Goal: Task Accomplishment & Management: Complete application form

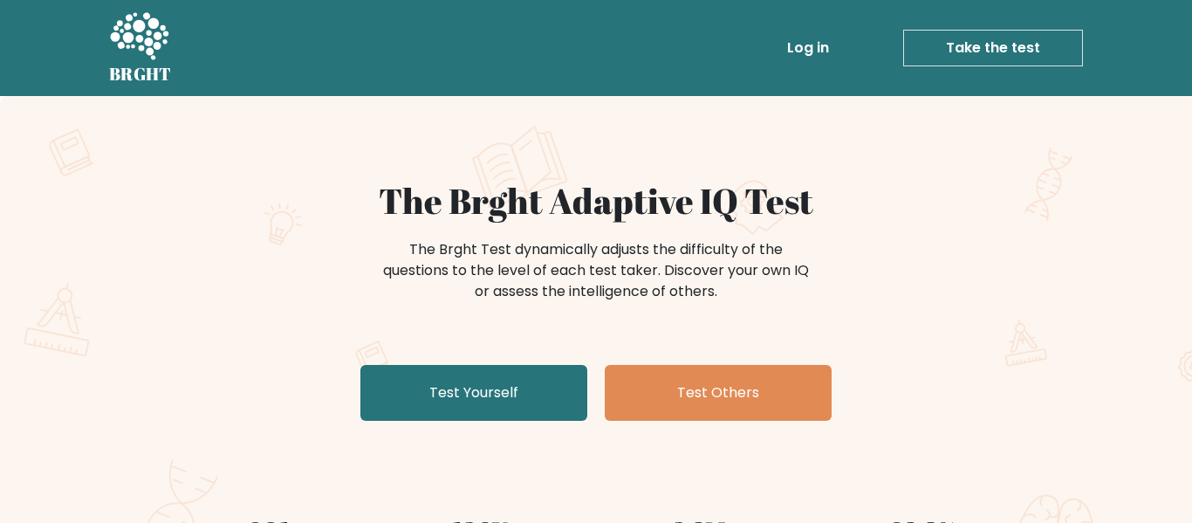
scroll to position [53, 0]
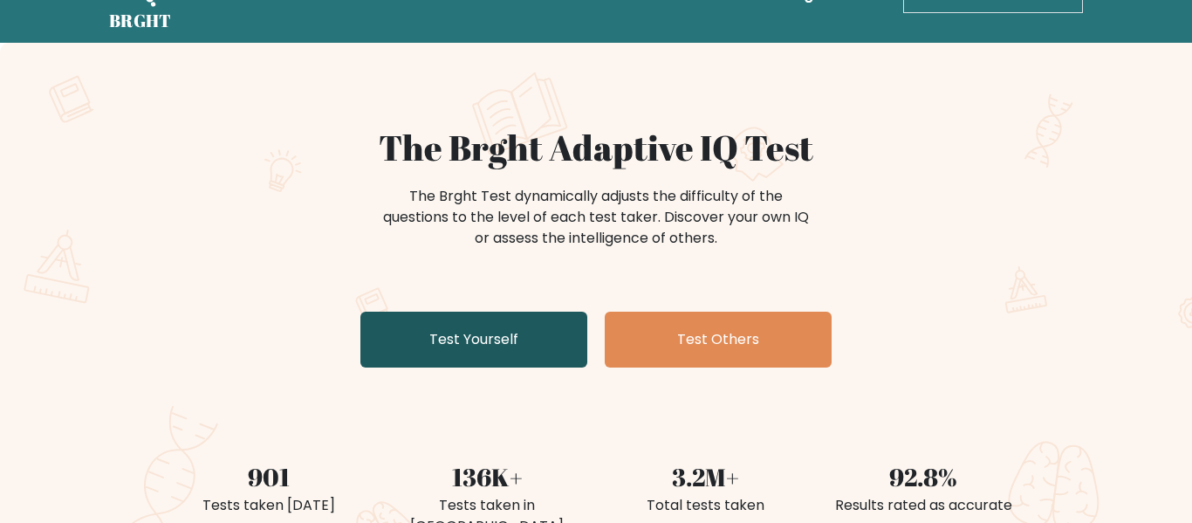
click at [486, 335] on link "Test Yourself" at bounding box center [473, 339] width 227 height 56
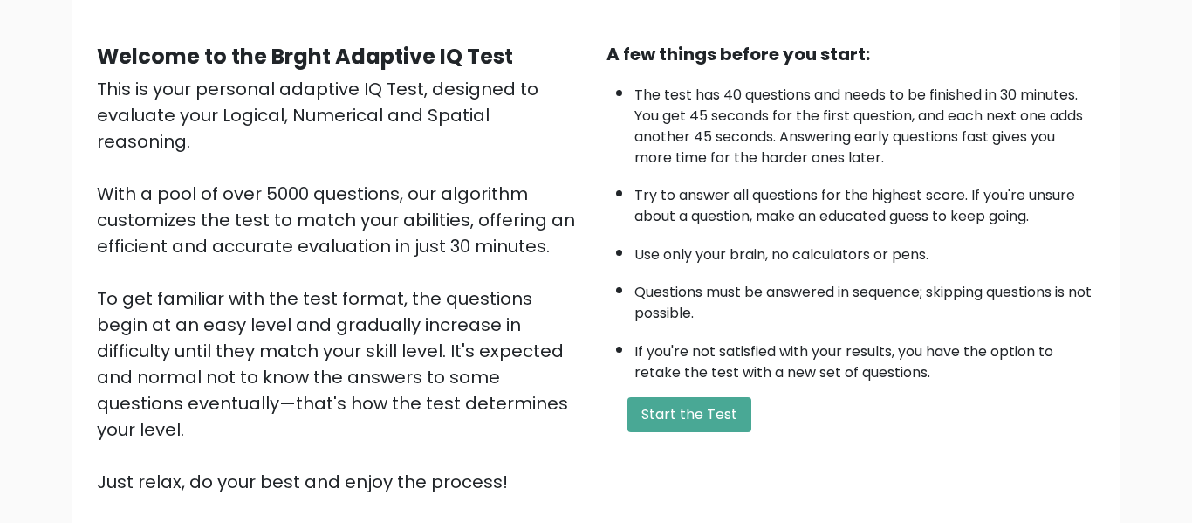
scroll to position [136, 0]
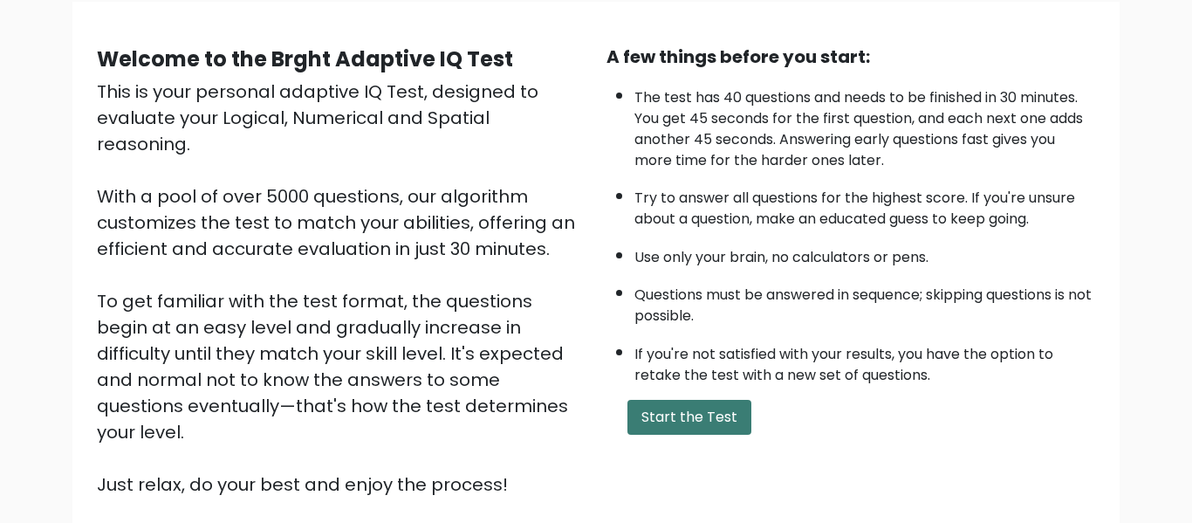
click at [691, 403] on button "Start the Test" at bounding box center [689, 417] width 124 height 35
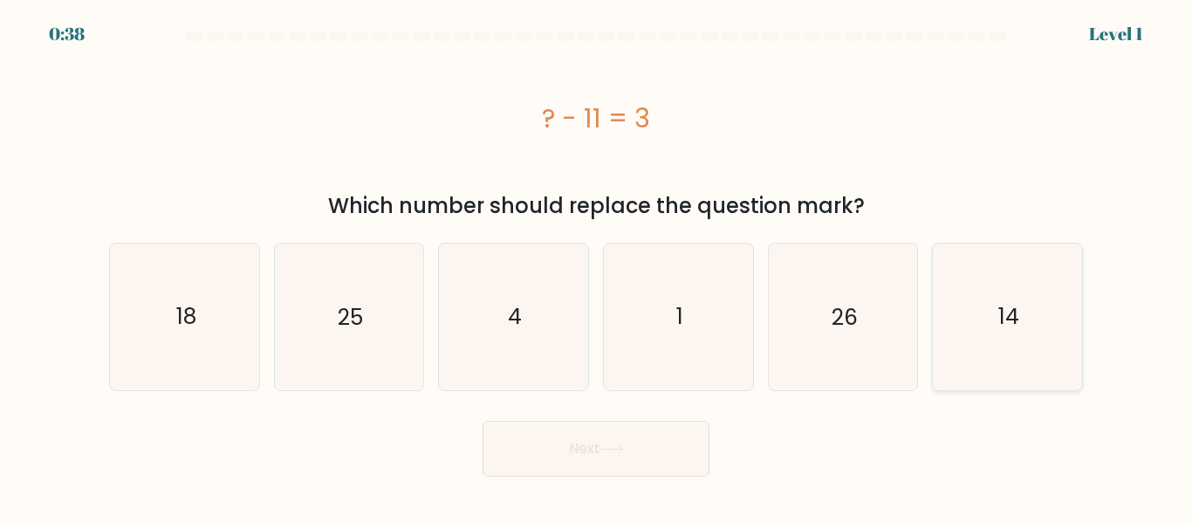
click at [1038, 330] on icon "14" at bounding box center [1007, 316] width 146 height 146
click at [597, 266] on input "f. 14" at bounding box center [596, 264] width 1 height 4
radio input "true"
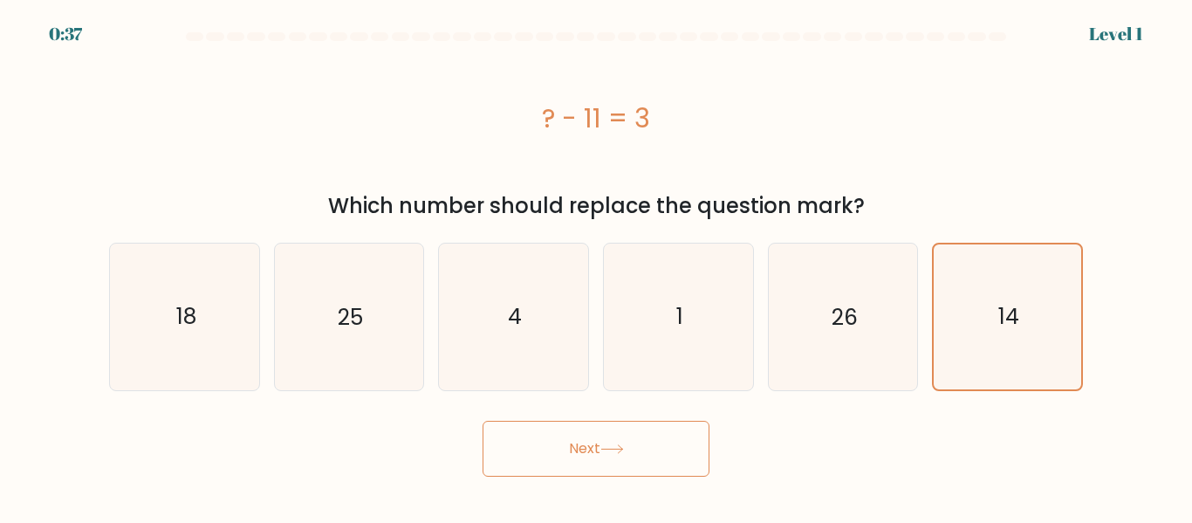
click at [648, 460] on button "Next" at bounding box center [595, 448] width 227 height 56
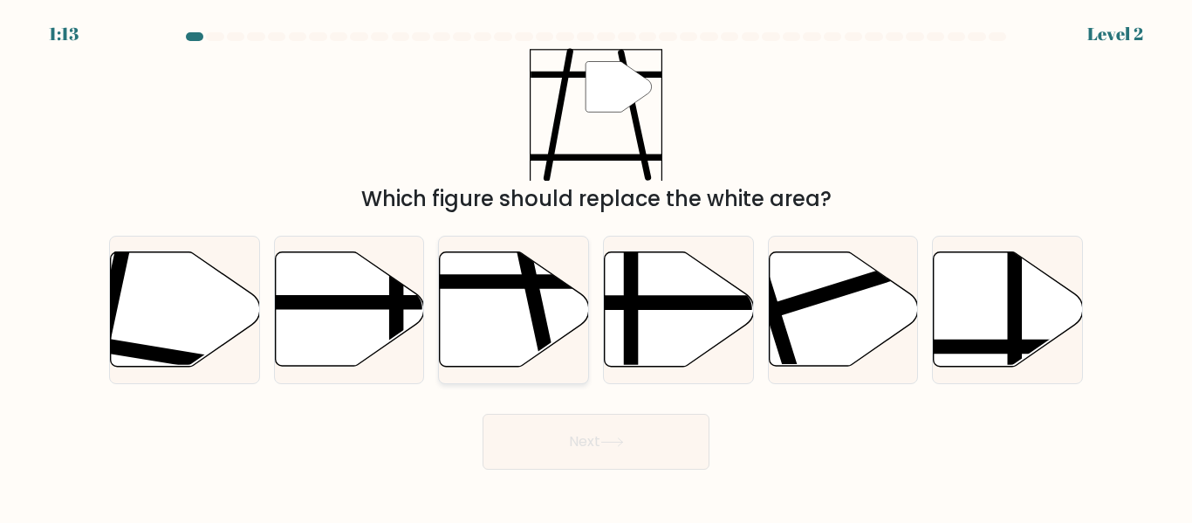
click at [483, 312] on icon at bounding box center [514, 309] width 149 height 114
click at [596, 266] on input "c." at bounding box center [596, 264] width 1 height 4
radio input "true"
click at [612, 448] on button "Next" at bounding box center [595, 441] width 227 height 56
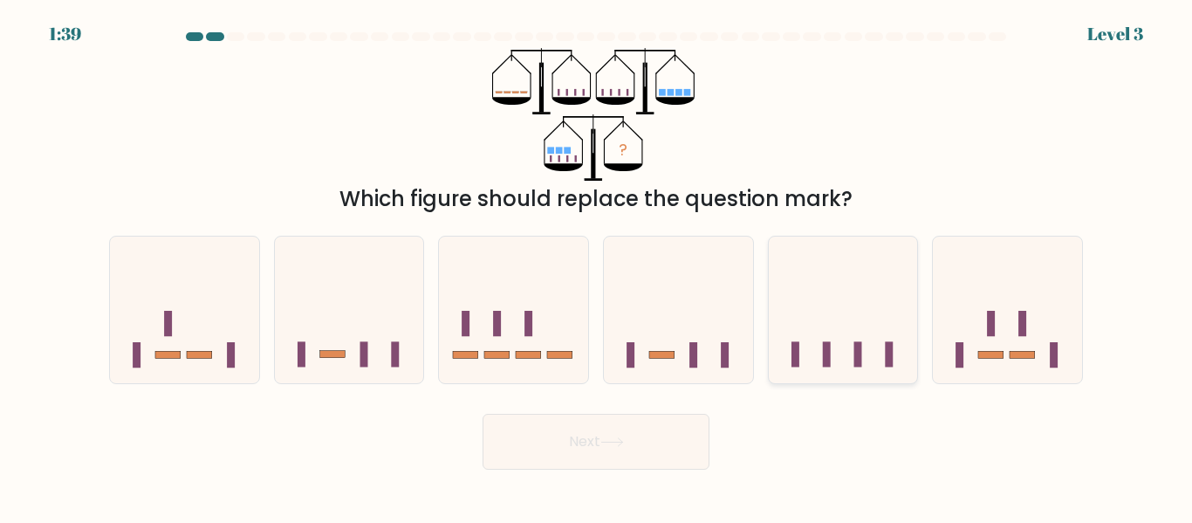
click at [803, 362] on icon at bounding box center [843, 309] width 149 height 123
click at [597, 266] on input "e." at bounding box center [596, 264] width 1 height 4
radio input "true"
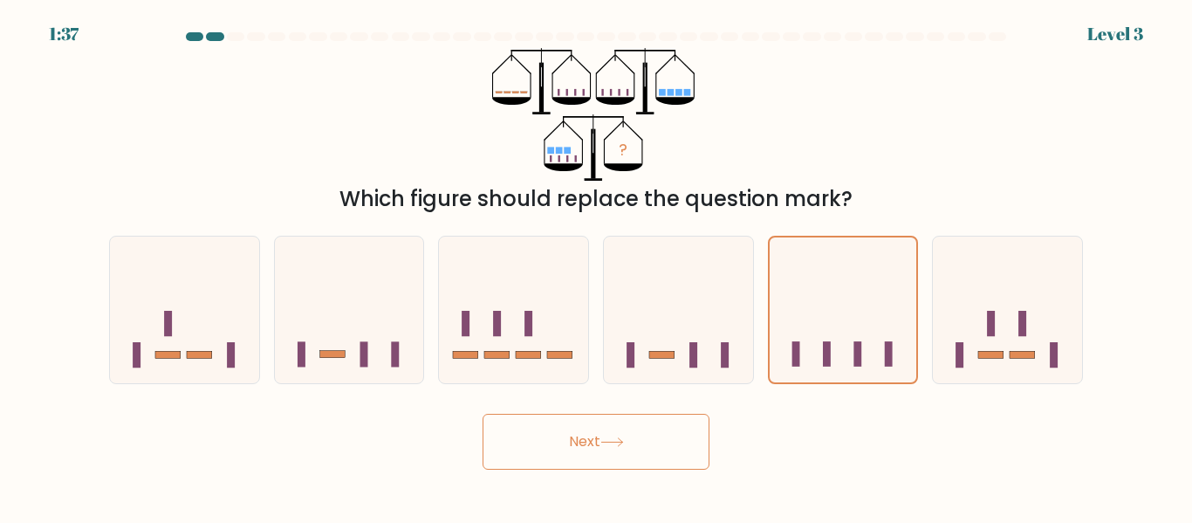
click at [593, 441] on button "Next" at bounding box center [595, 441] width 227 height 56
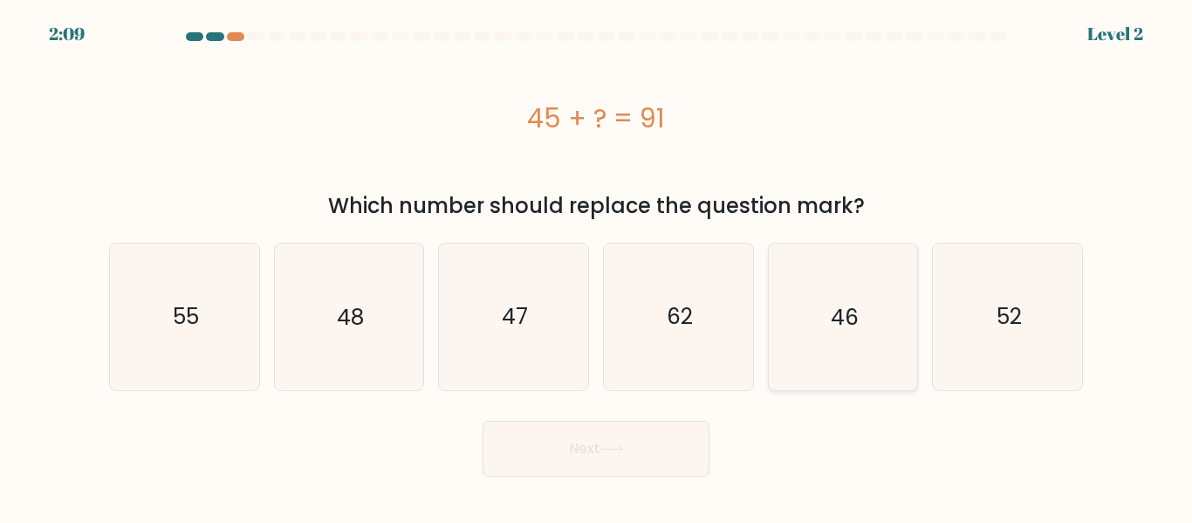
click at [823, 331] on icon "46" at bounding box center [842, 316] width 146 height 146
click at [597, 266] on input "e. 46" at bounding box center [596, 264] width 1 height 4
radio input "true"
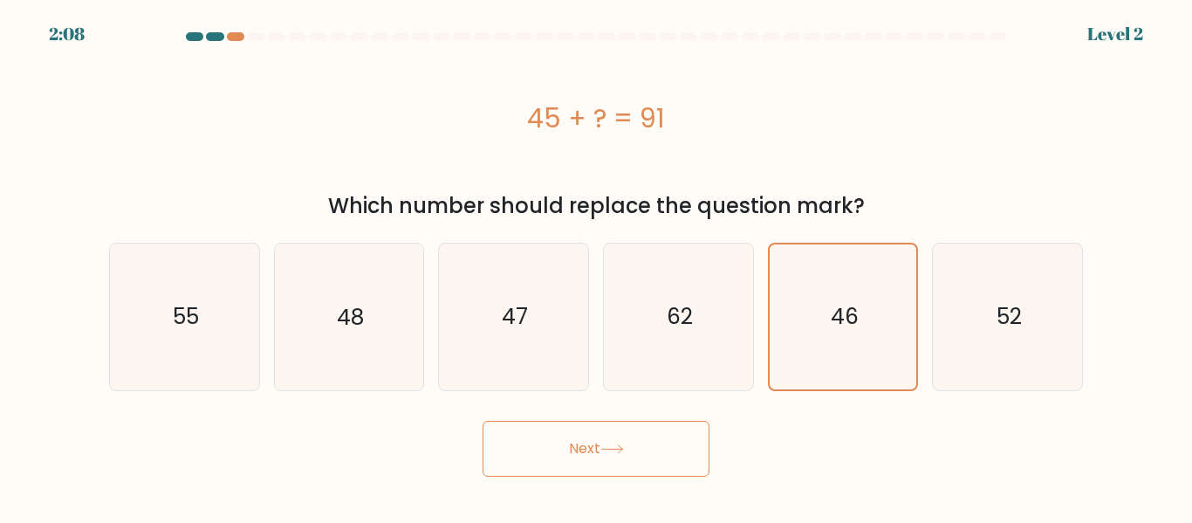
click at [654, 447] on button "Next" at bounding box center [595, 448] width 227 height 56
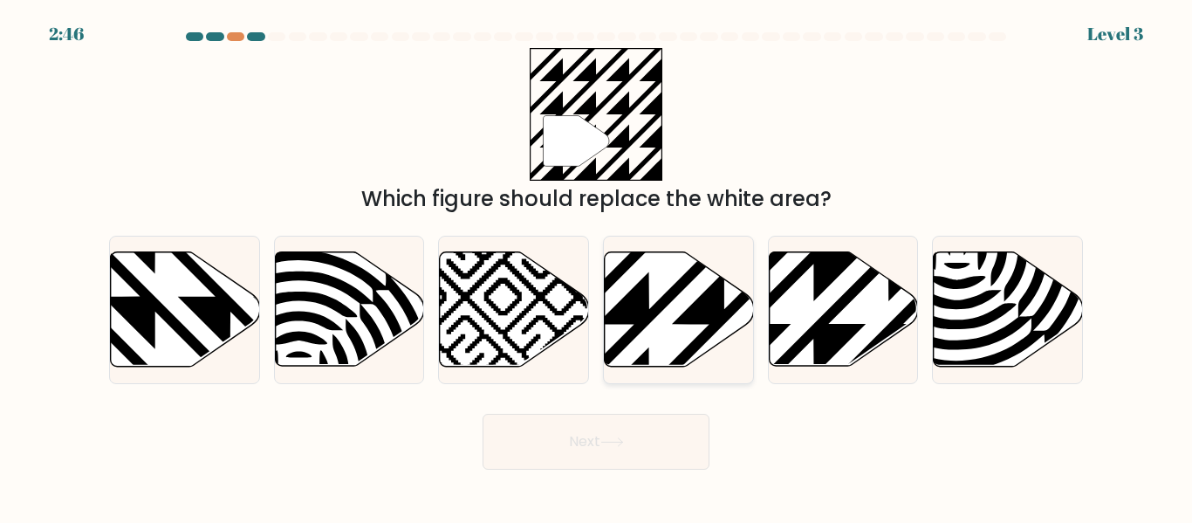
click at [657, 315] on icon at bounding box center [724, 249] width 300 height 300
click at [597, 266] on input "d." at bounding box center [596, 264] width 1 height 4
radio input "true"
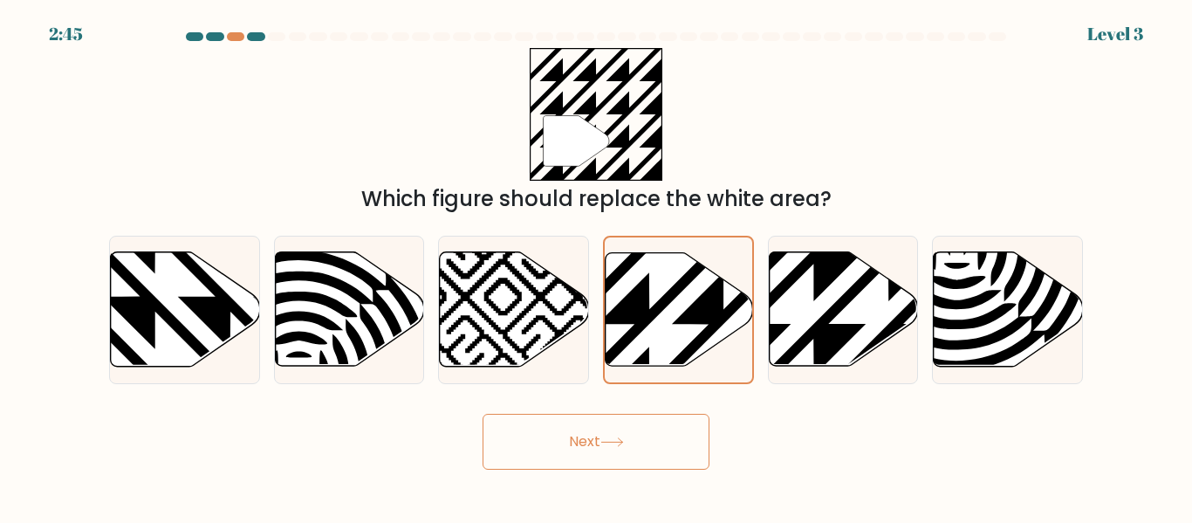
click at [675, 425] on button "Next" at bounding box center [595, 441] width 227 height 56
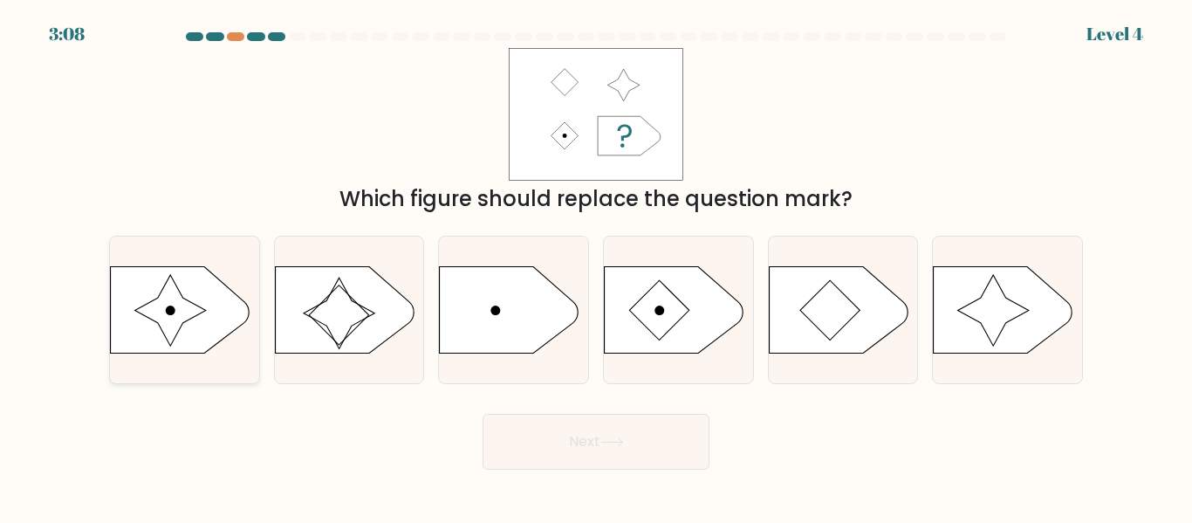
click at [185, 282] on icon at bounding box center [181, 309] width 140 height 87
click at [596, 266] on input "a." at bounding box center [596, 264] width 1 height 4
radio input "true"
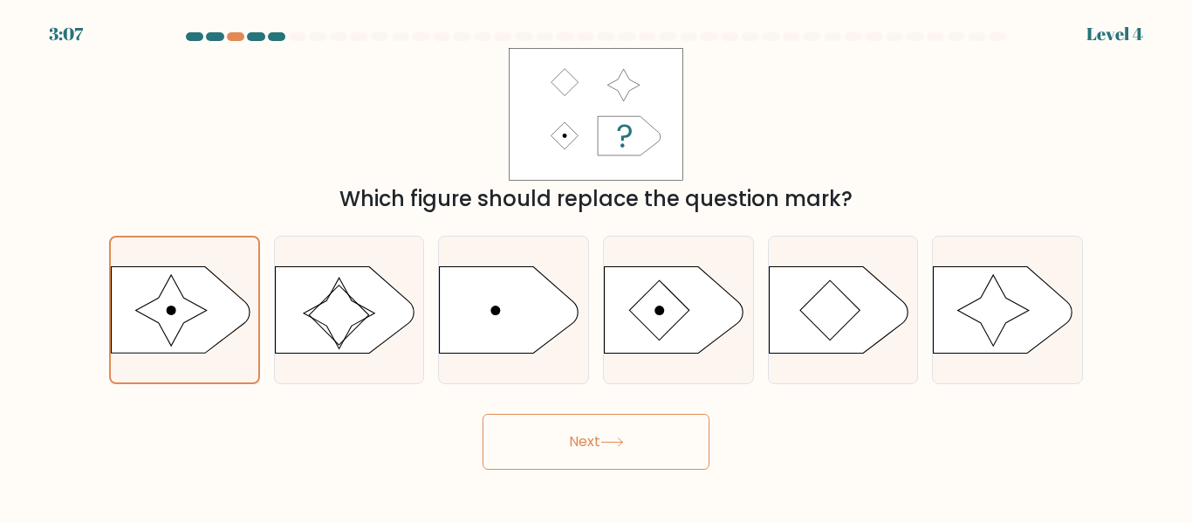
click at [562, 428] on button "Next" at bounding box center [595, 441] width 227 height 56
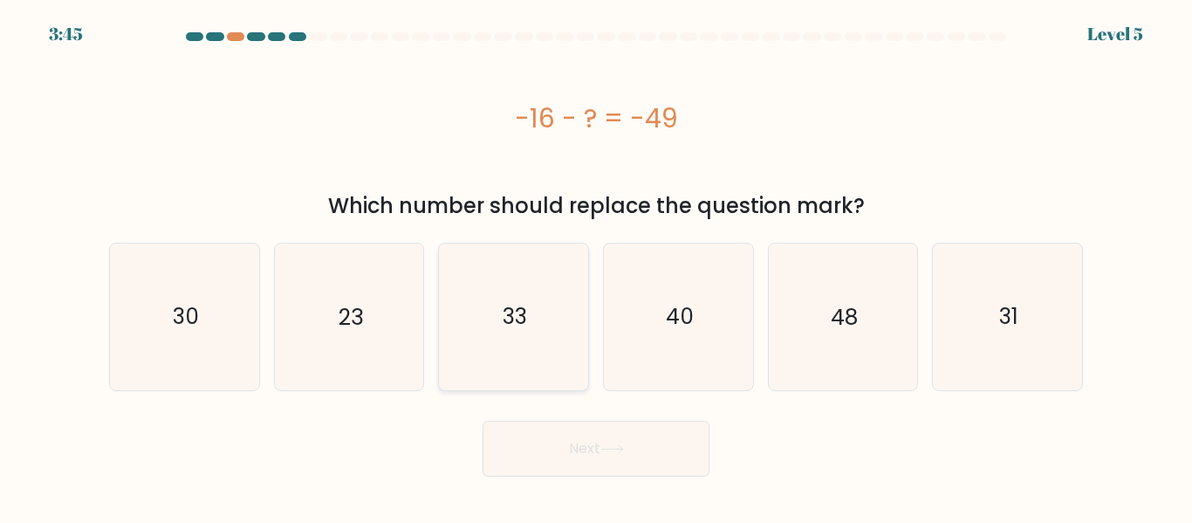
click at [457, 326] on icon "33" at bounding box center [514, 316] width 146 height 146
click at [596, 266] on input "c. 33" at bounding box center [596, 264] width 1 height 4
radio input "true"
click at [538, 443] on button "Next" at bounding box center [595, 448] width 227 height 56
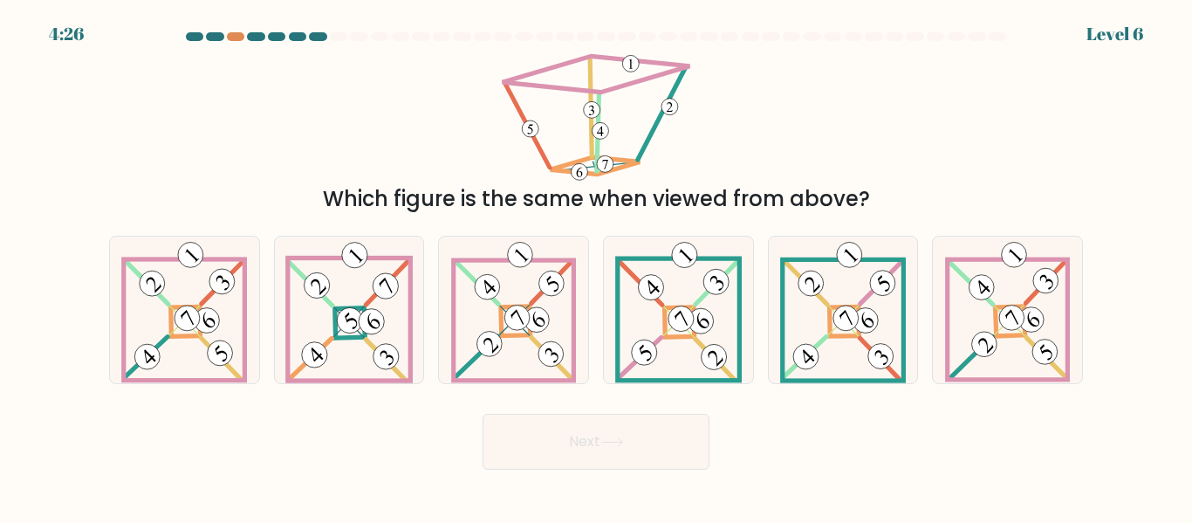
click at [241, 44] on div at bounding box center [596, 40] width 994 height 16
click at [238, 37] on div at bounding box center [235, 36] width 17 height 9
click at [530, 331] on 278 at bounding box center [516, 321] width 30 height 30
click at [596, 266] on input "c." at bounding box center [596, 264] width 1 height 4
radio input "true"
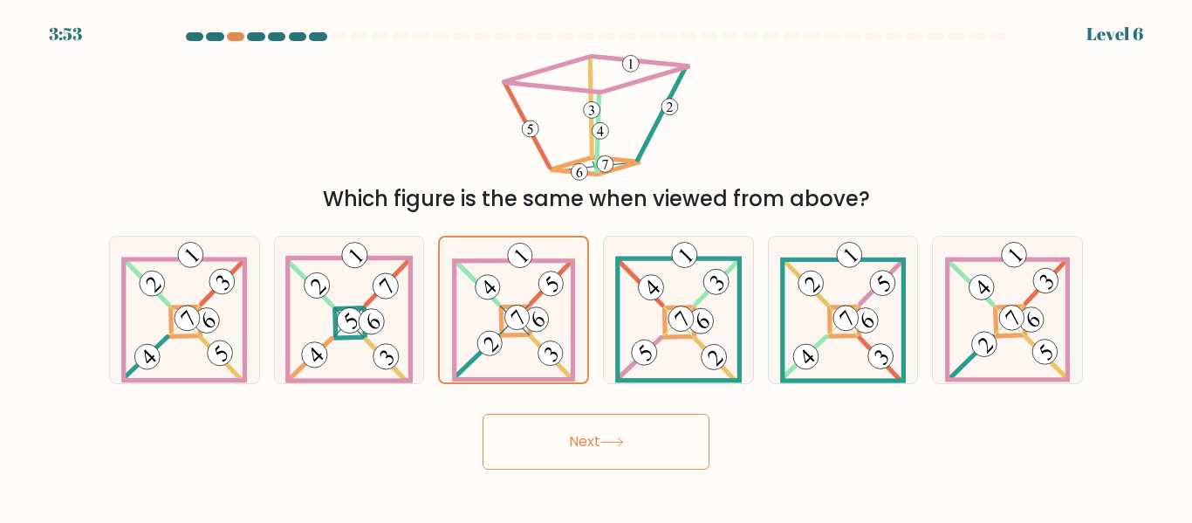
click at [601, 434] on button "Next" at bounding box center [595, 441] width 227 height 56
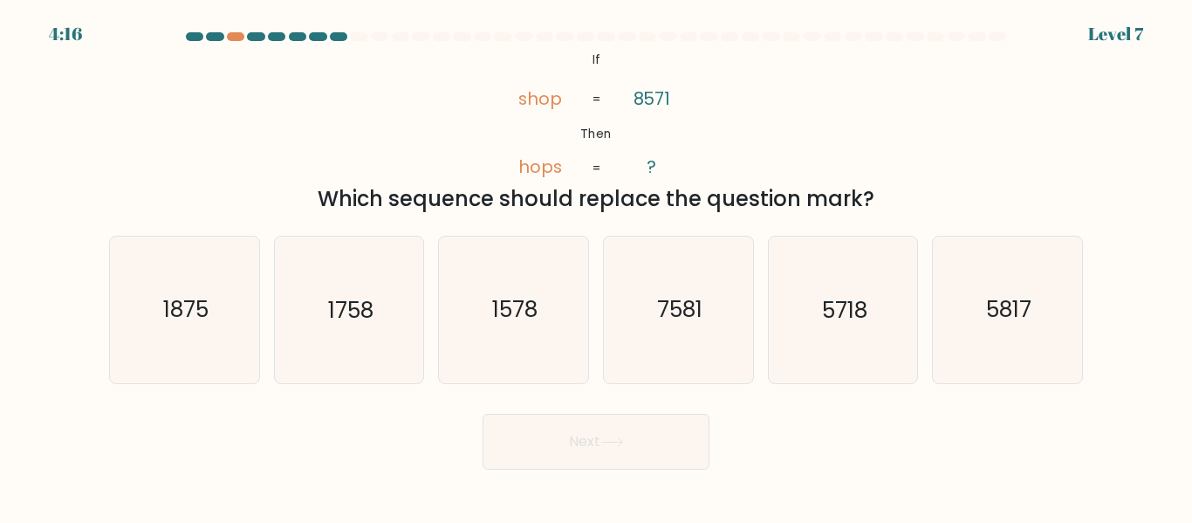
click at [927, 309] on div "f. 5817" at bounding box center [1007, 309] width 165 height 147
click at [710, 333] on icon "7581" at bounding box center [678, 309] width 146 height 146
click at [597, 266] on input "d. 7581" at bounding box center [596, 264] width 1 height 4
radio input "true"
click at [778, 327] on icon "5718" at bounding box center [842, 309] width 146 height 146
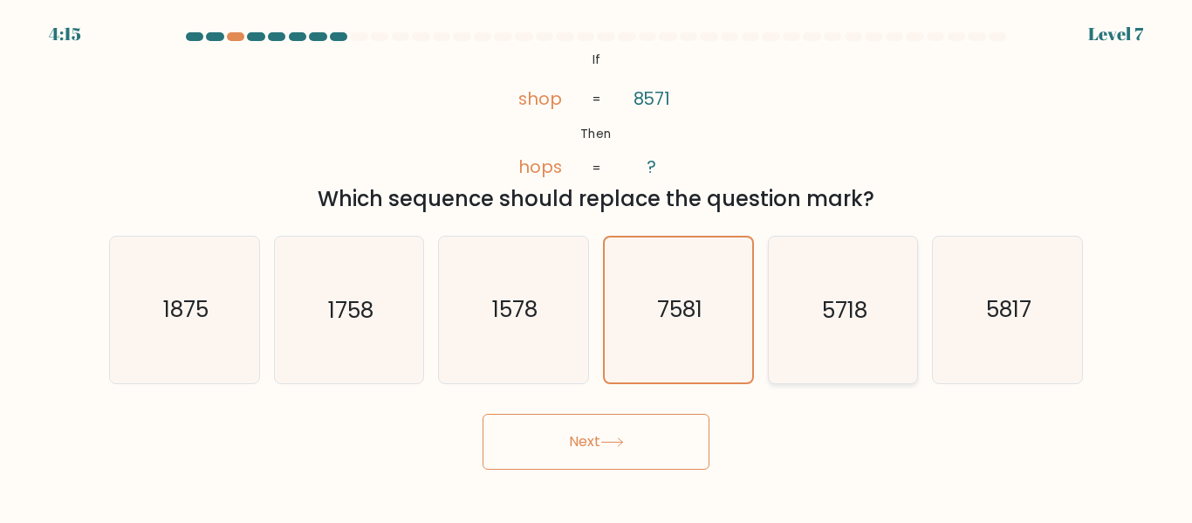
click at [597, 266] on input "e. 5718" at bounding box center [596, 264] width 1 height 4
radio input "true"
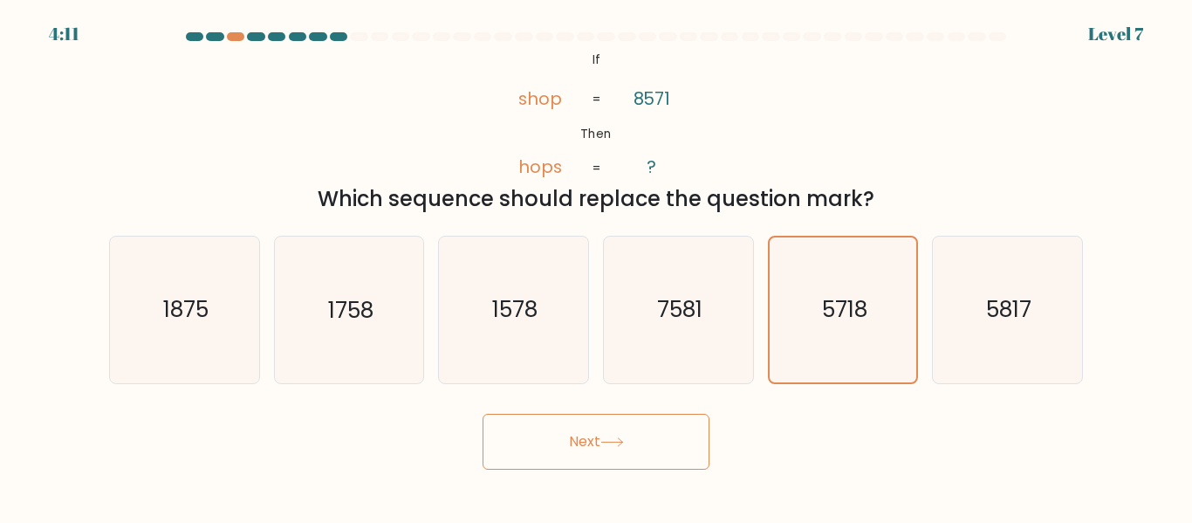
click at [608, 445] on icon at bounding box center [612, 442] width 24 height 10
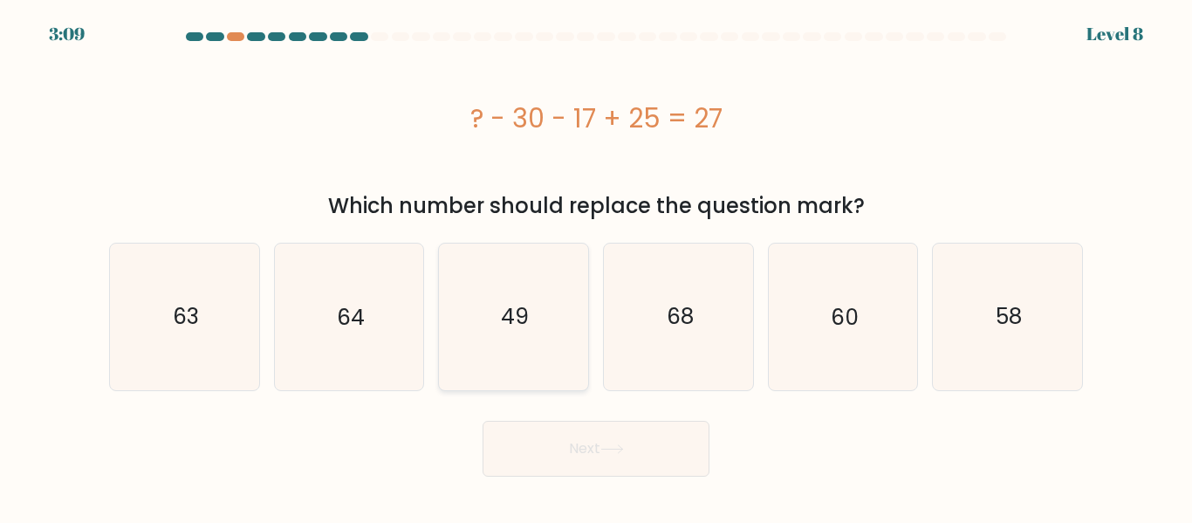
click at [523, 352] on icon "49" at bounding box center [514, 316] width 146 height 146
click at [596, 266] on input "c. 49" at bounding box center [596, 264] width 1 height 4
radio input "true"
click at [562, 425] on button "Next" at bounding box center [595, 448] width 227 height 56
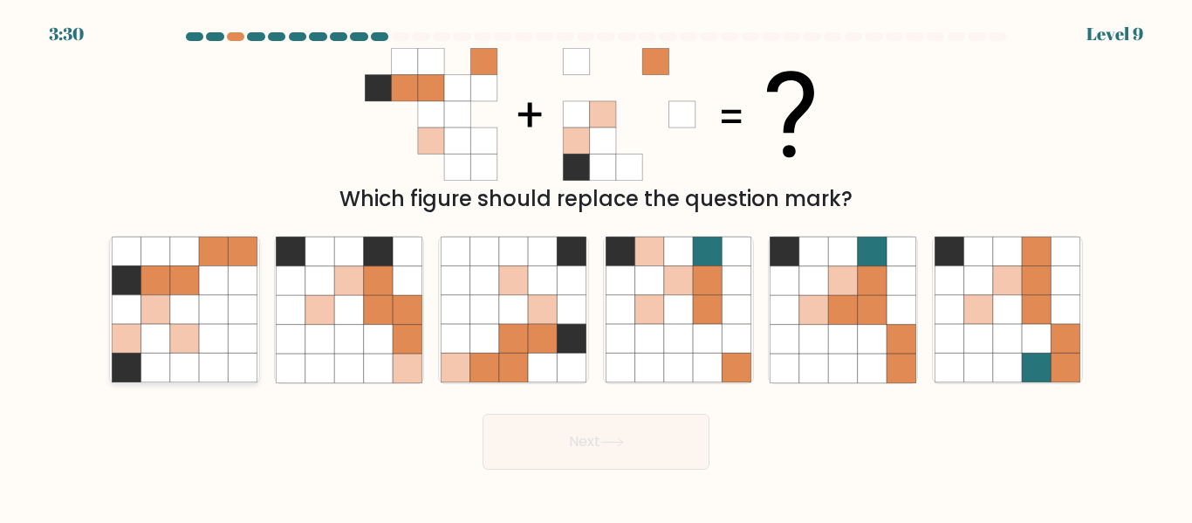
click at [214, 314] on icon at bounding box center [213, 309] width 29 height 29
click at [596, 266] on input "a." at bounding box center [596, 264] width 1 height 4
radio input "true"
click at [632, 458] on button "Next" at bounding box center [595, 441] width 227 height 56
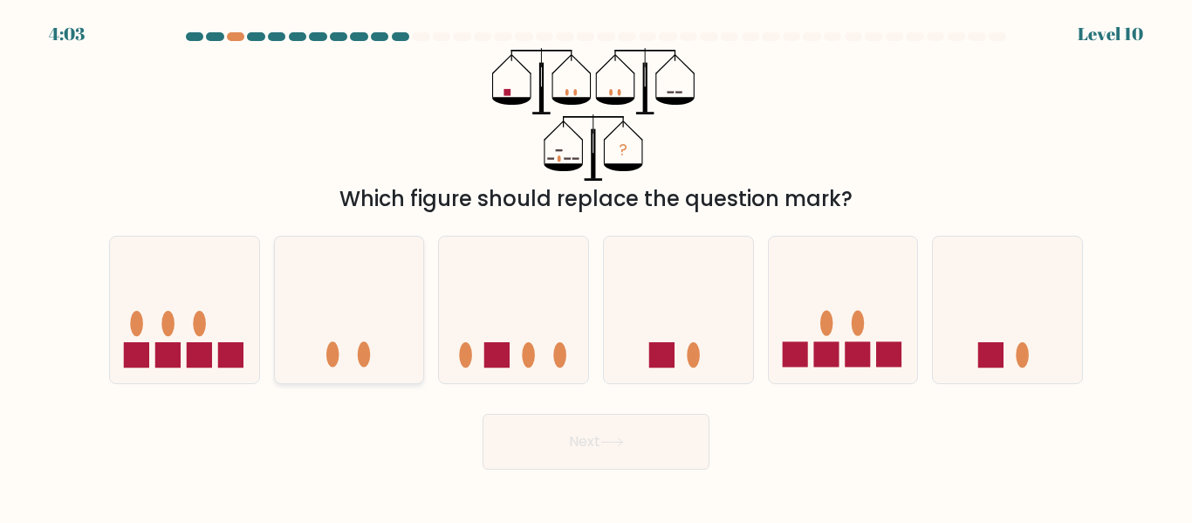
click at [402, 348] on icon at bounding box center [349, 309] width 149 height 123
click at [596, 266] on input "b." at bounding box center [596, 264] width 1 height 4
radio input "true"
click at [530, 439] on button "Next" at bounding box center [595, 441] width 227 height 56
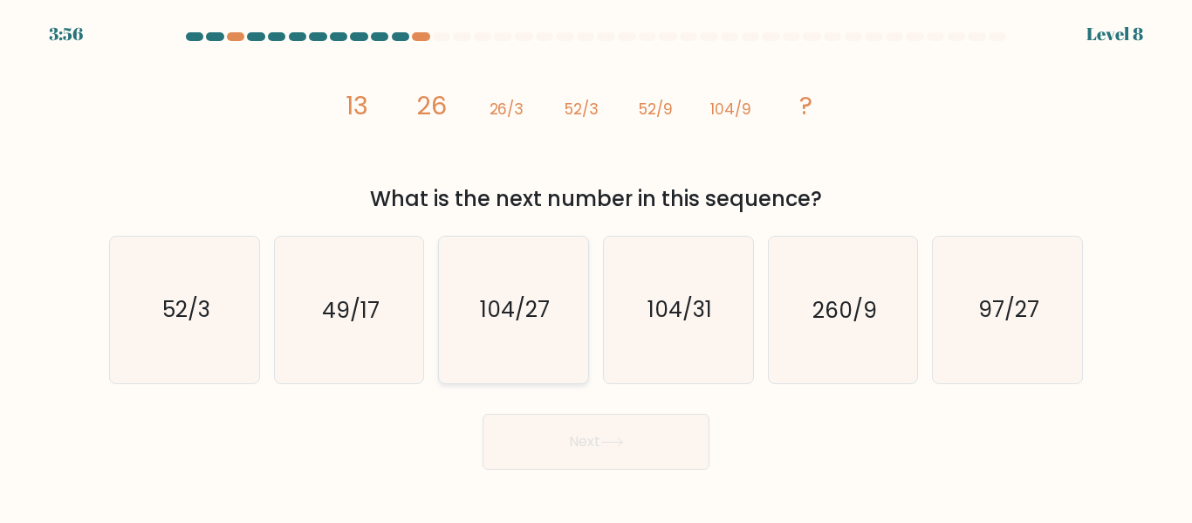
click at [527, 333] on icon "104/27" at bounding box center [514, 309] width 146 height 146
click at [596, 266] on input "c. 104/27" at bounding box center [596, 264] width 1 height 4
radio input "true"
click at [616, 441] on icon at bounding box center [612, 442] width 24 height 10
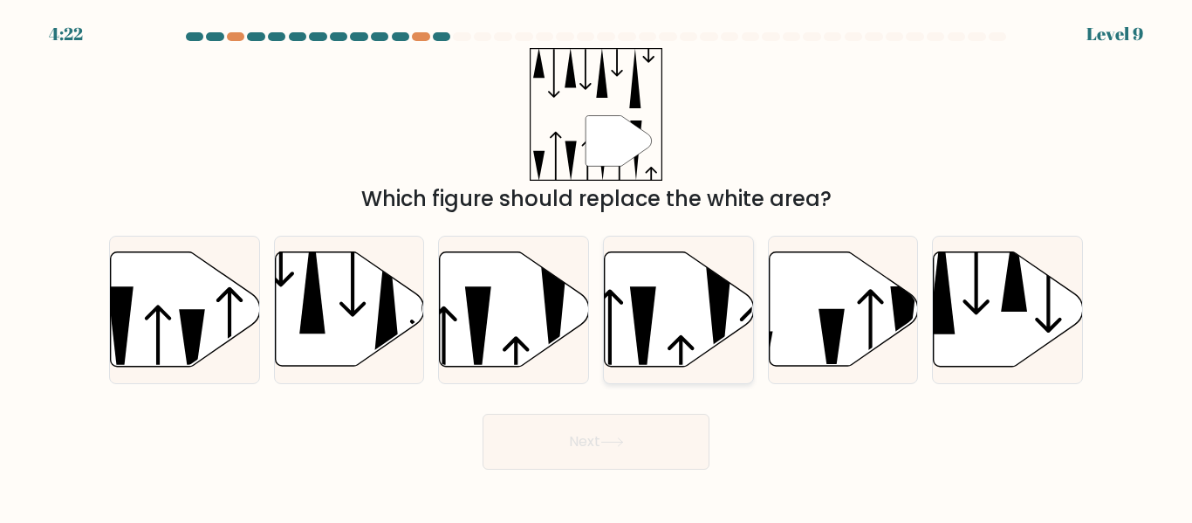
click at [656, 288] on icon at bounding box center [679, 309] width 149 height 114
click at [597, 266] on input "d." at bounding box center [596, 264] width 1 height 4
radio input "true"
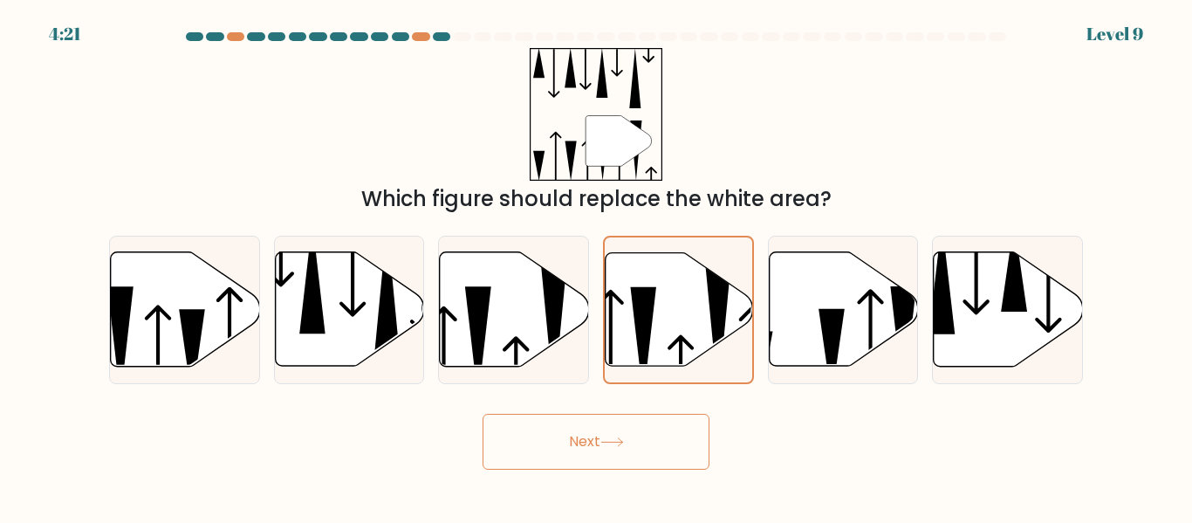
click at [614, 435] on button "Next" at bounding box center [595, 441] width 227 height 56
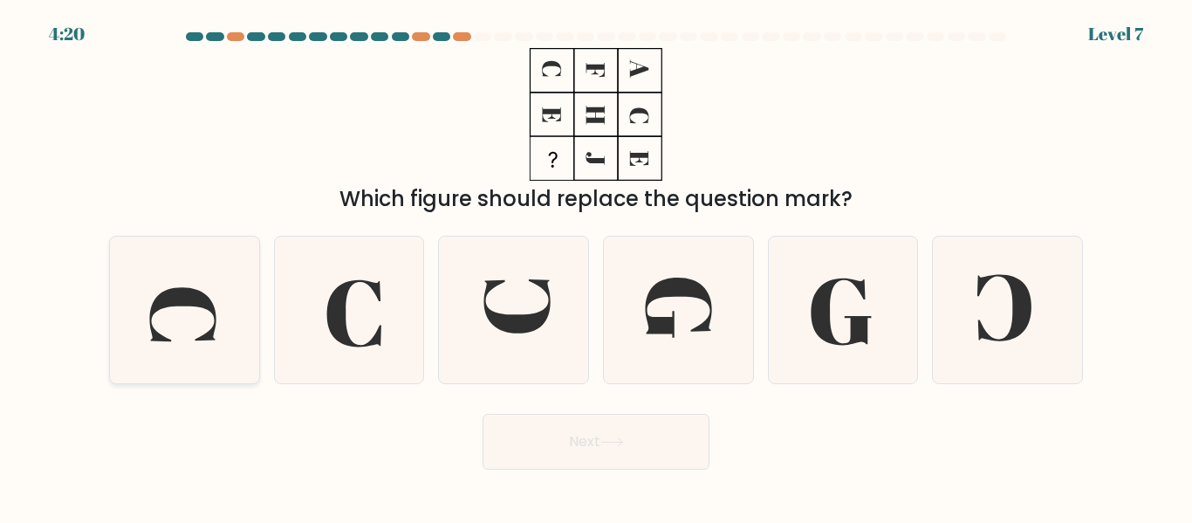
click at [227, 347] on icon at bounding box center [185, 309] width 146 height 146
click at [596, 266] on input "a." at bounding box center [596, 264] width 1 height 4
radio input "true"
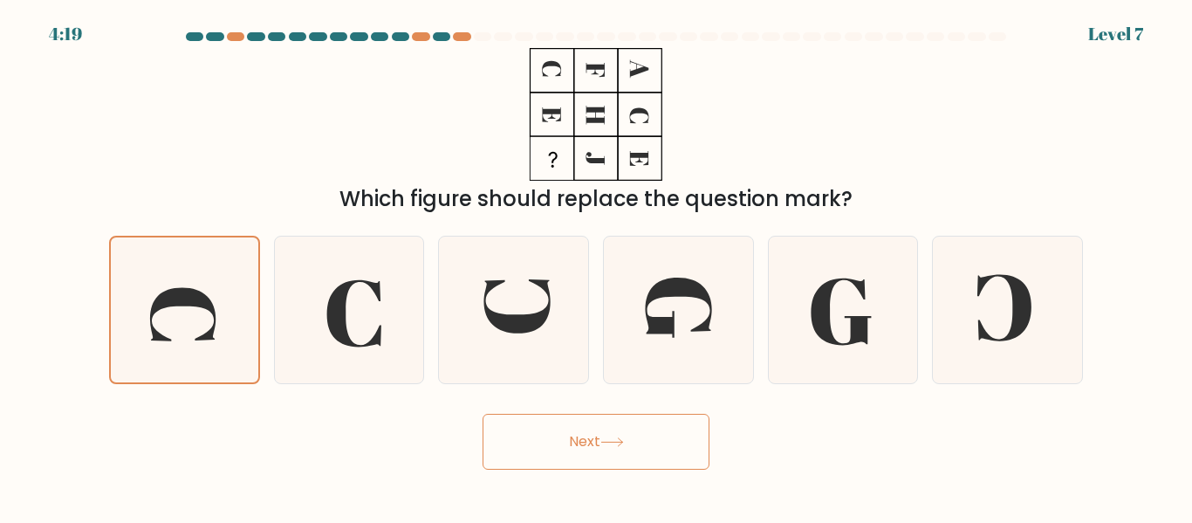
click at [553, 442] on button "Next" at bounding box center [595, 441] width 227 height 56
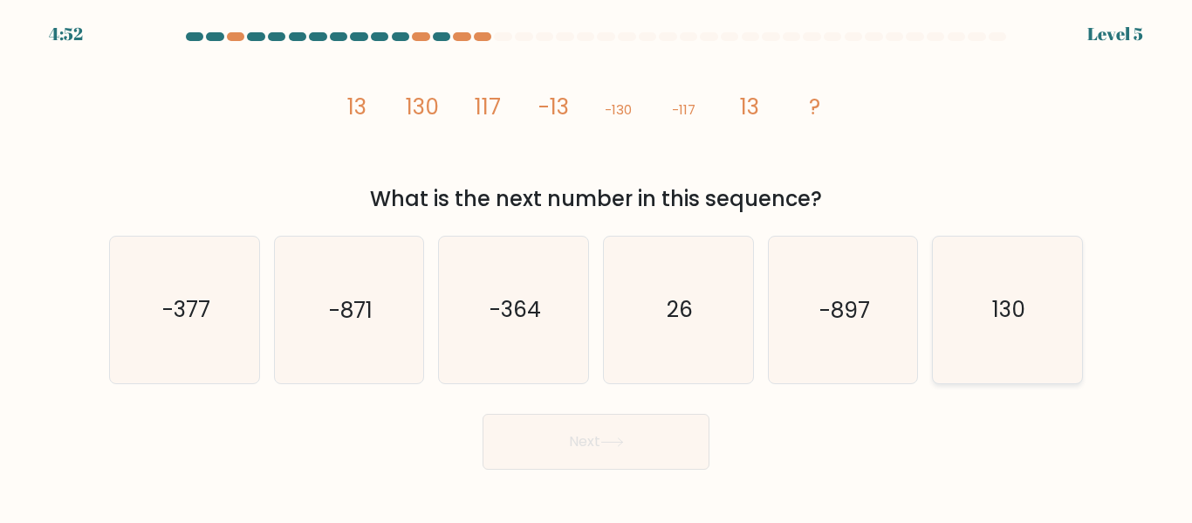
click at [979, 308] on icon "130" at bounding box center [1007, 309] width 146 height 146
click at [597, 266] on input "f. 130" at bounding box center [596, 264] width 1 height 4
radio input "true"
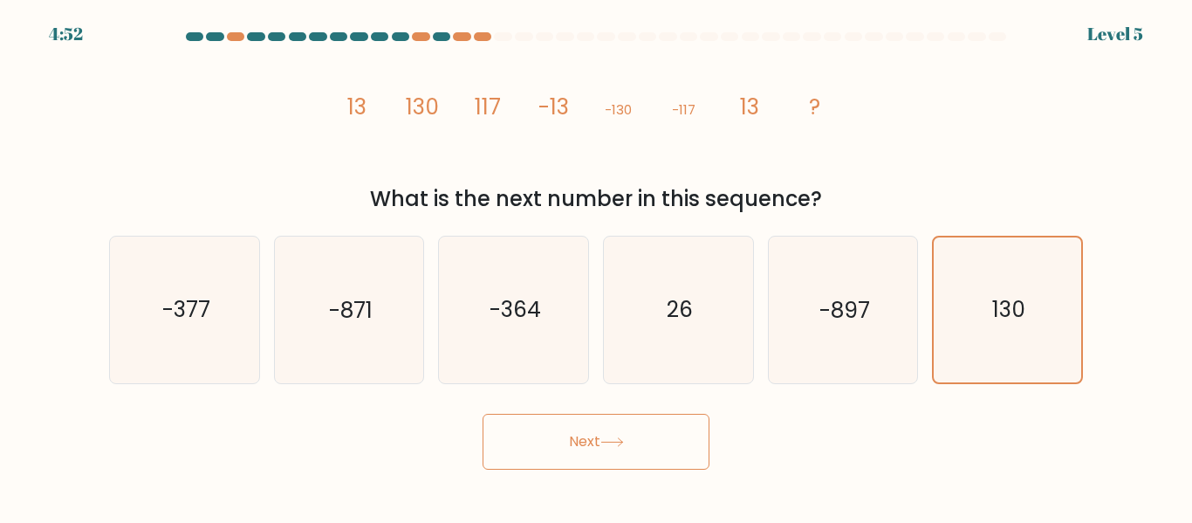
click at [528, 453] on button "Next" at bounding box center [595, 441] width 227 height 56
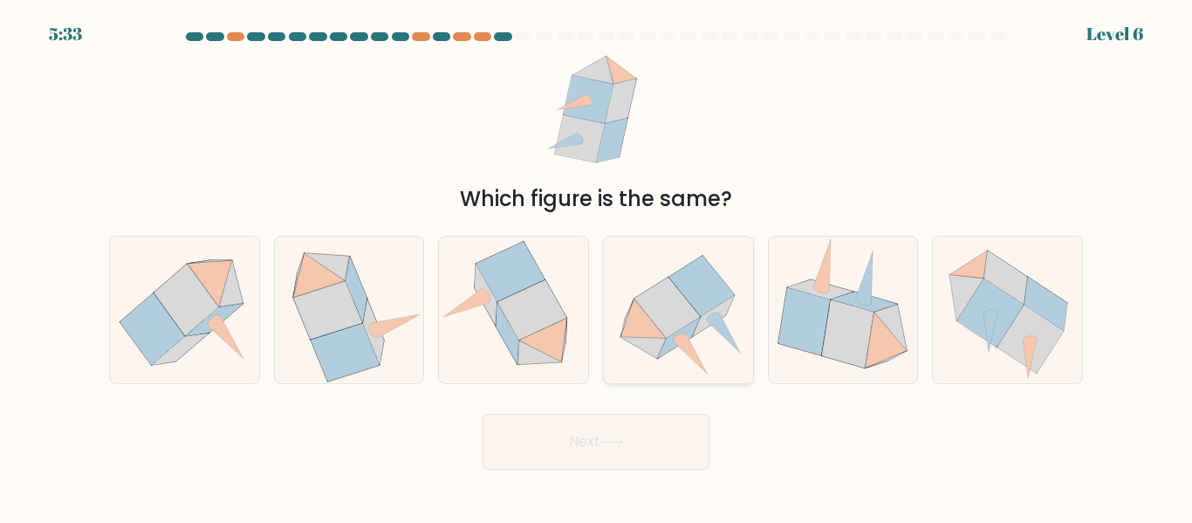
click at [714, 351] on icon at bounding box center [678, 309] width 149 height 135
click at [597, 266] on input "d." at bounding box center [596, 264] width 1 height 4
radio input "true"
click at [681, 428] on button "Next" at bounding box center [595, 441] width 227 height 56
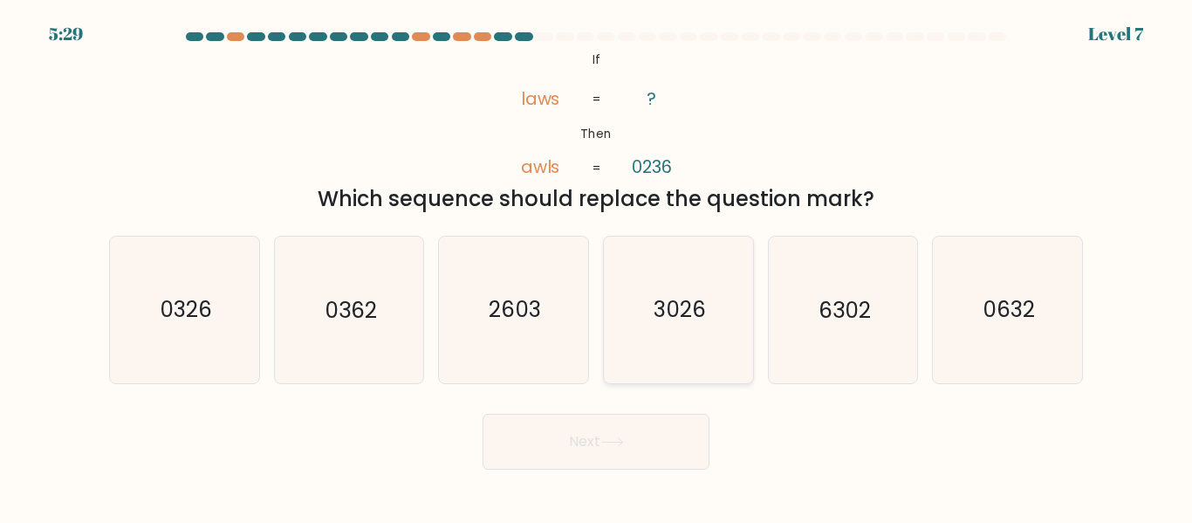
click at [666, 323] on text "3026" at bounding box center [679, 310] width 52 height 31
click at [597, 266] on input "d. 3026" at bounding box center [596, 264] width 1 height 4
radio input "true"
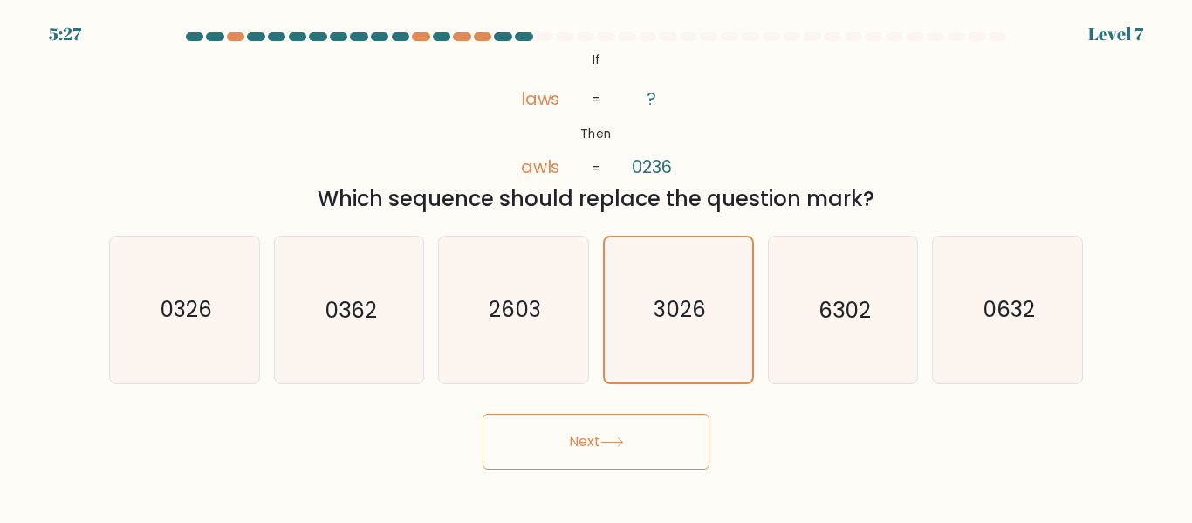
click at [562, 454] on button "Next" at bounding box center [595, 441] width 227 height 56
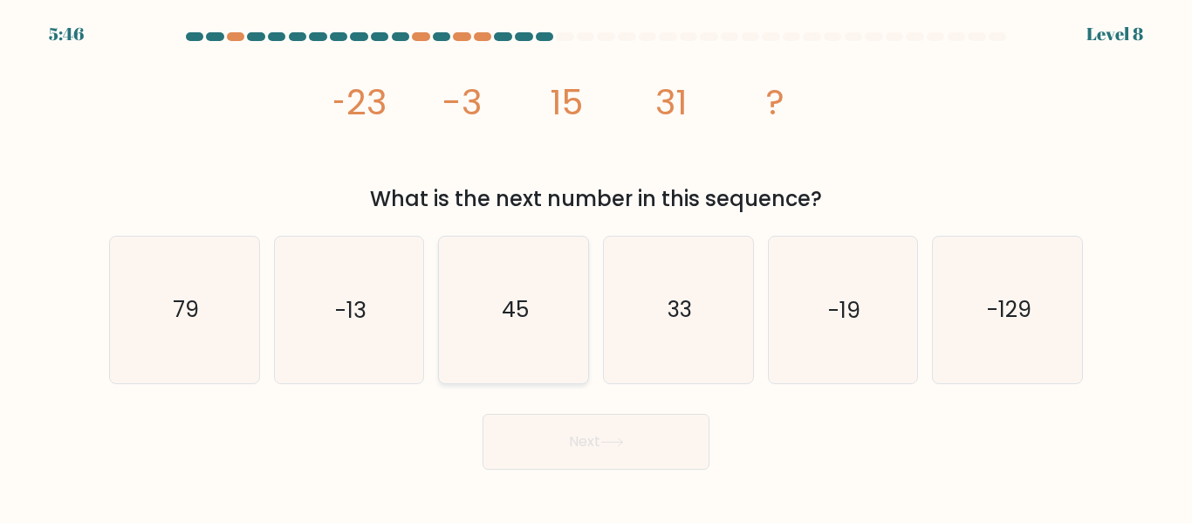
click at [530, 357] on icon "45" at bounding box center [514, 309] width 146 height 146
click at [596, 266] on input "c. 45" at bounding box center [596, 264] width 1 height 4
radio input "true"
click at [580, 445] on button "Next" at bounding box center [595, 441] width 227 height 56
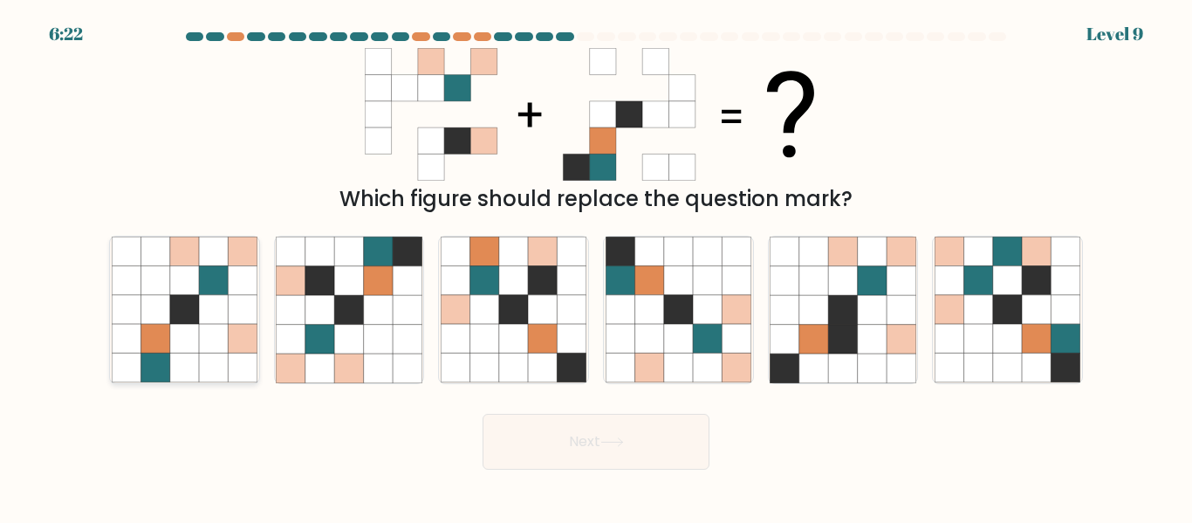
click at [232, 329] on icon at bounding box center [242, 339] width 29 height 29
click at [596, 266] on input "a." at bounding box center [596, 264] width 1 height 4
radio input "true"
click at [554, 445] on button "Next" at bounding box center [595, 441] width 227 height 56
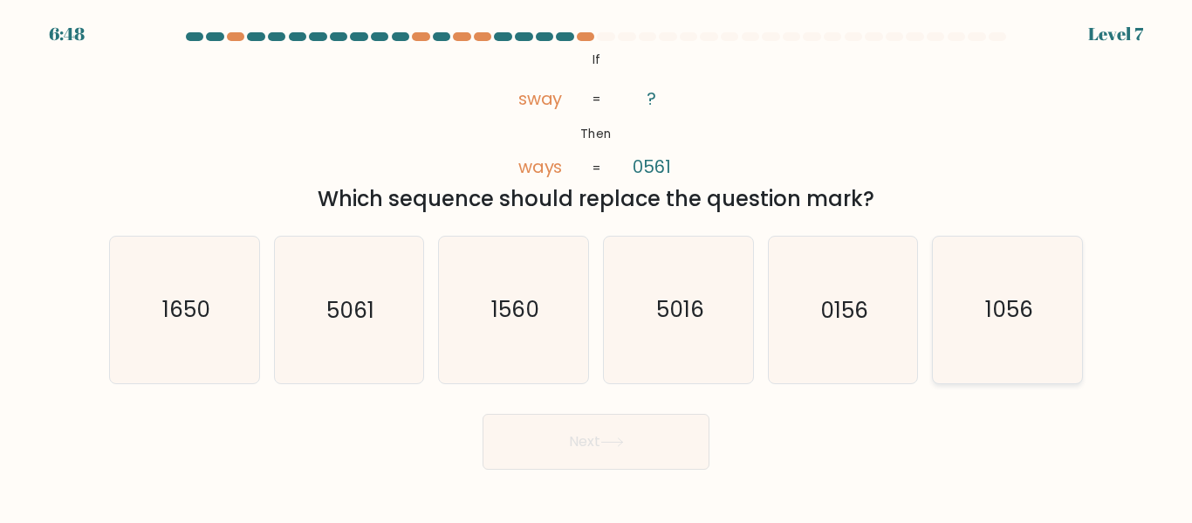
click at [994, 349] on icon "1056" at bounding box center [1007, 309] width 146 height 146
click at [597, 266] on input "f. 1056" at bounding box center [596, 264] width 1 height 4
radio input "true"
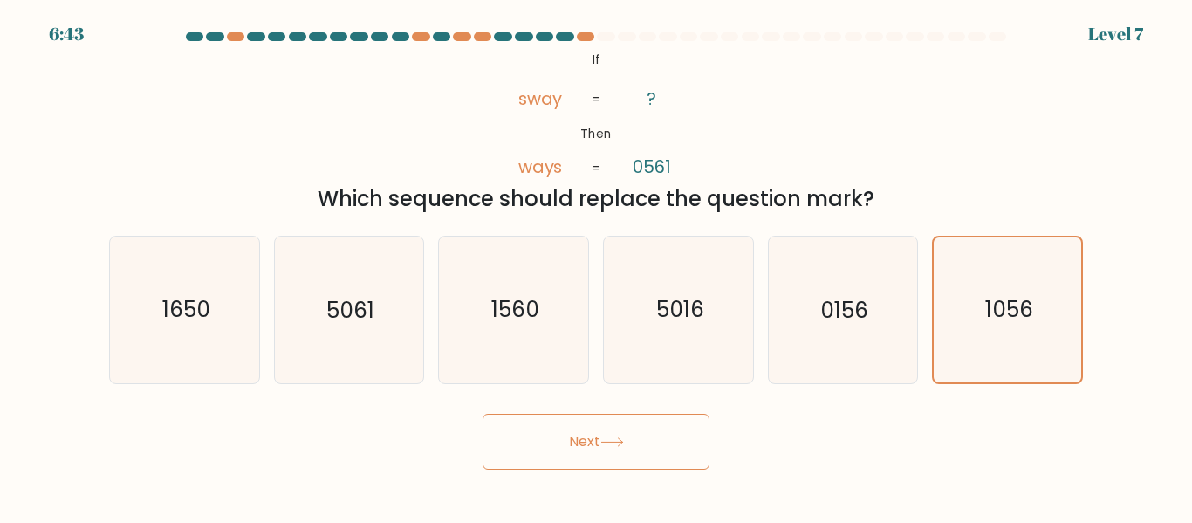
click at [672, 428] on button "Next" at bounding box center [595, 441] width 227 height 56
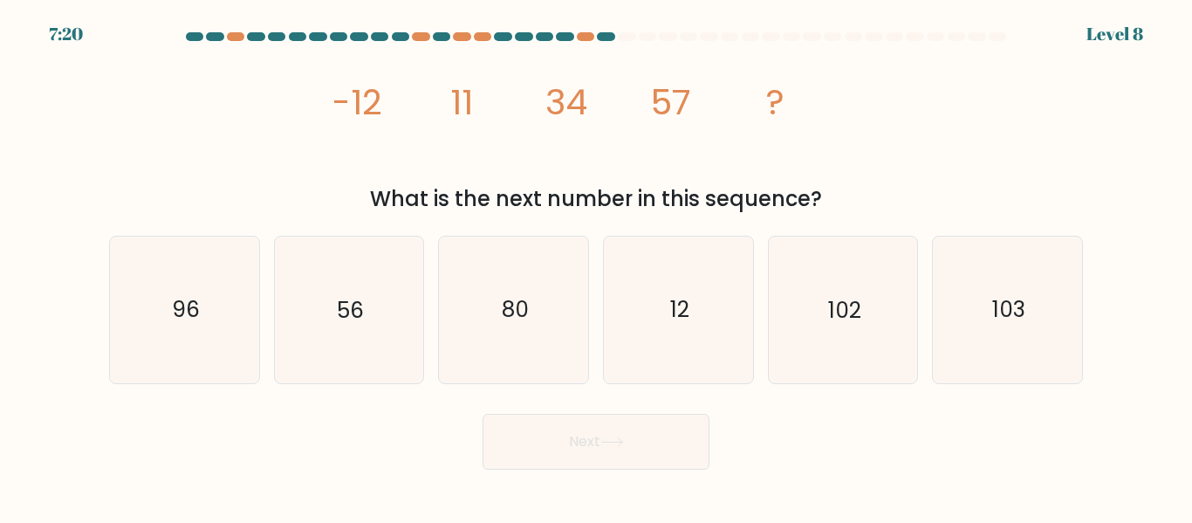
click at [598, 440] on button "Next" at bounding box center [595, 441] width 227 height 56
click at [529, 325] on icon "80" at bounding box center [514, 309] width 146 height 146
click at [596, 266] on input "c. 80" at bounding box center [596, 264] width 1 height 4
radio input "true"
click at [571, 453] on button "Next" at bounding box center [595, 441] width 227 height 56
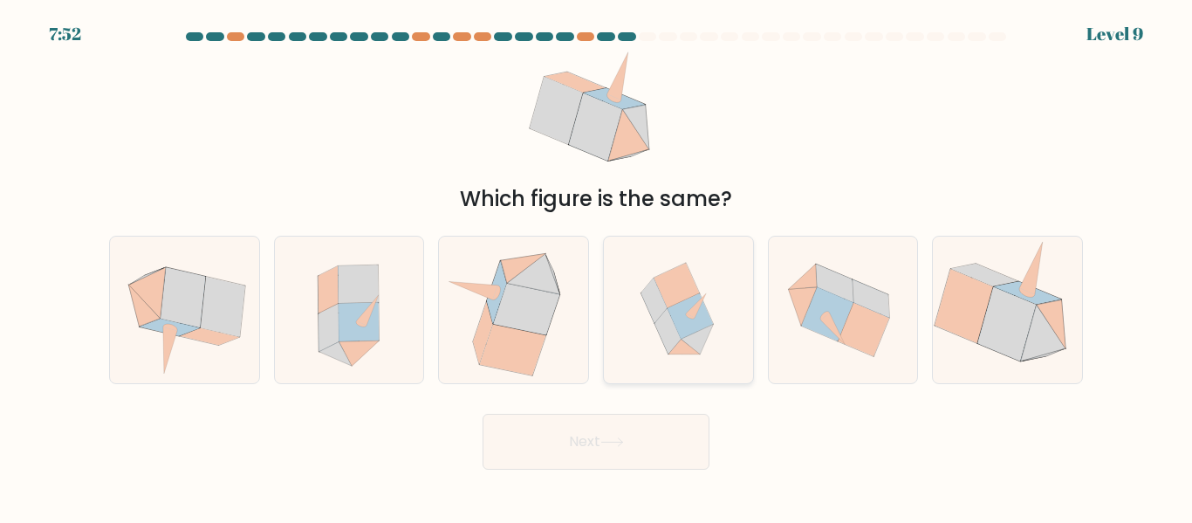
click at [653, 333] on icon at bounding box center [677, 309] width 143 height 146
click at [597, 266] on input "d." at bounding box center [596, 264] width 1 height 4
radio input "true"
click at [642, 427] on button "Next" at bounding box center [595, 441] width 227 height 56
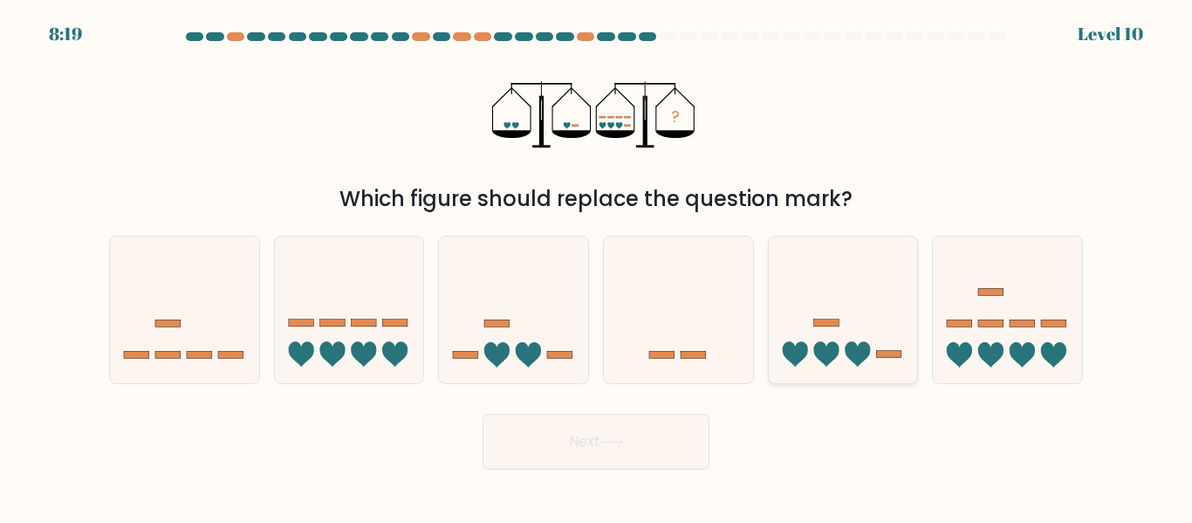
click at [812, 291] on icon at bounding box center [843, 309] width 149 height 123
click at [597, 266] on input "e." at bounding box center [596, 264] width 1 height 4
radio input "true"
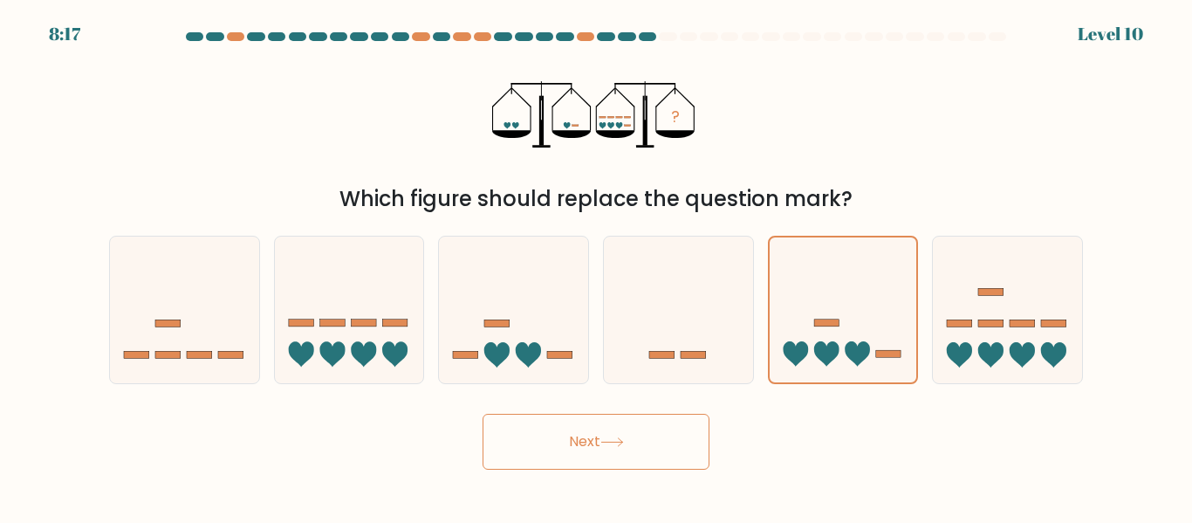
click at [657, 450] on button "Next" at bounding box center [595, 441] width 227 height 56
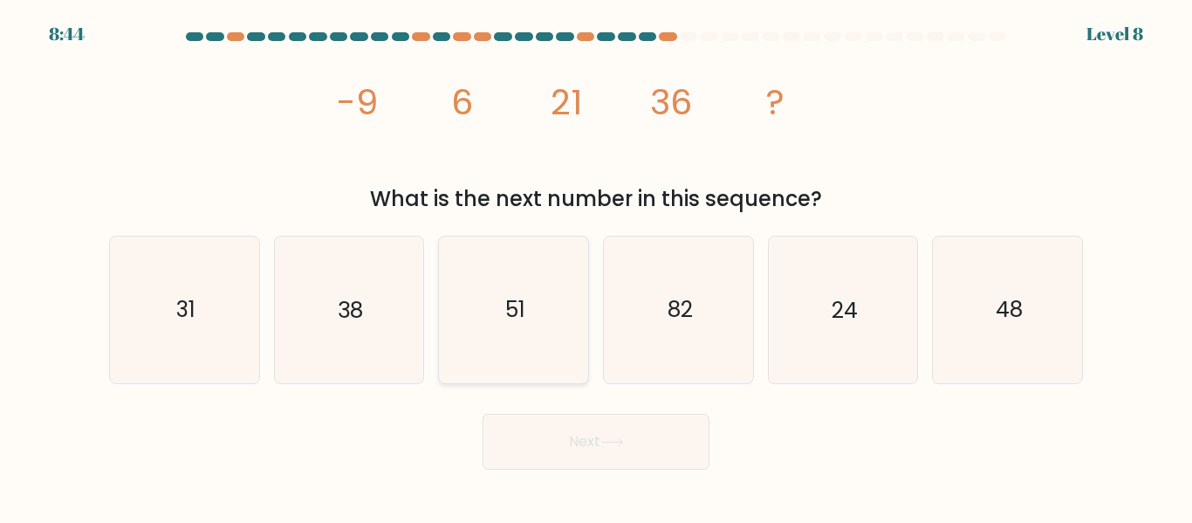
click at [482, 327] on icon "51" at bounding box center [514, 309] width 146 height 146
click at [596, 266] on input "c. 51" at bounding box center [596, 264] width 1 height 4
radio input "true"
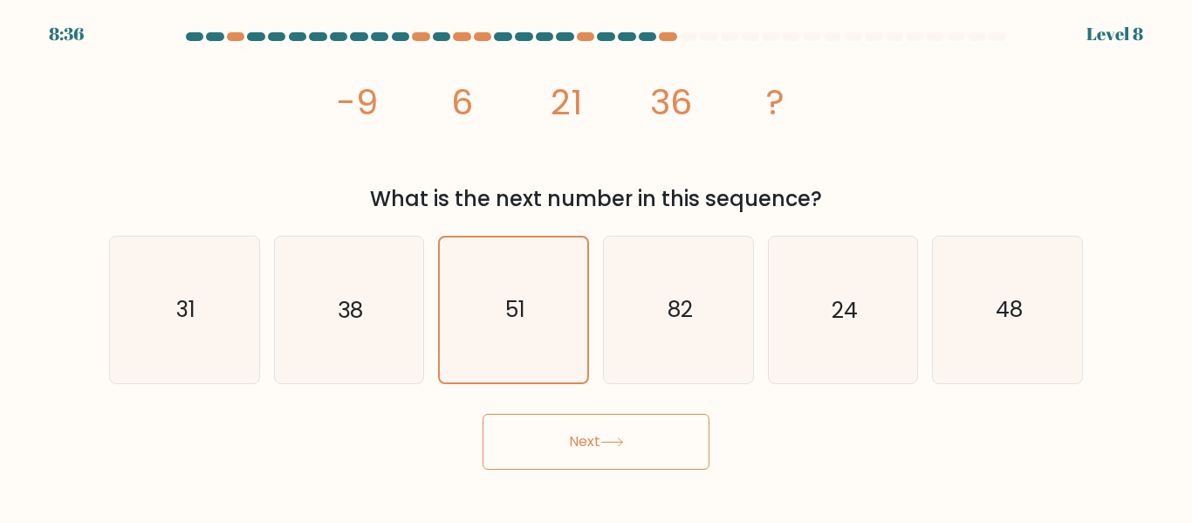
click at [655, 451] on button "Next" at bounding box center [595, 441] width 227 height 56
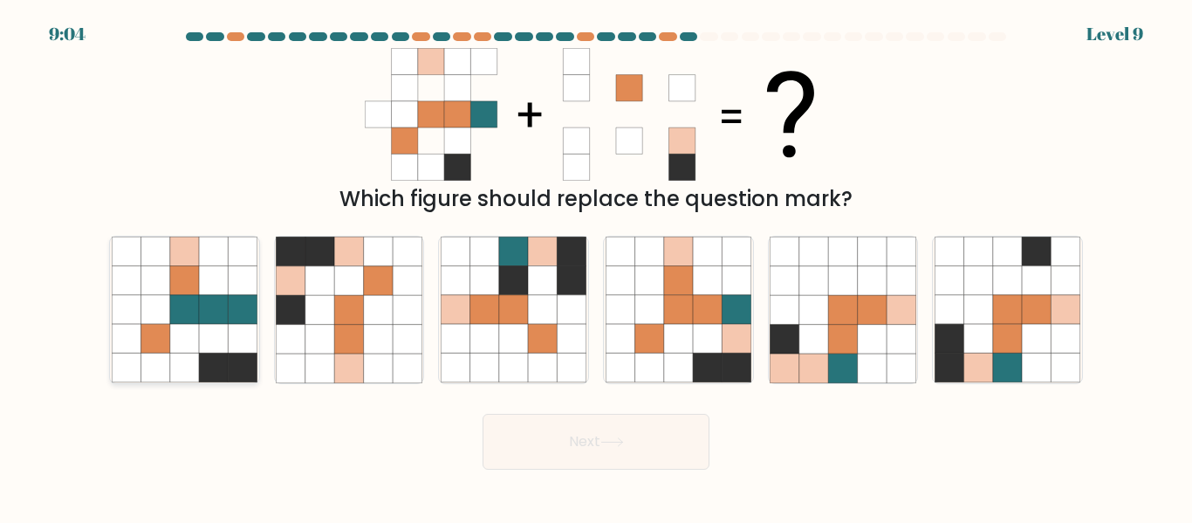
click at [202, 290] on icon at bounding box center [213, 280] width 29 height 29
click at [596, 266] on input "a." at bounding box center [596, 264] width 1 height 4
radio input "true"
click at [634, 468] on body "9:00 Level 9" at bounding box center [596, 261] width 1192 height 523
click at [635, 455] on button "Next" at bounding box center [595, 441] width 227 height 56
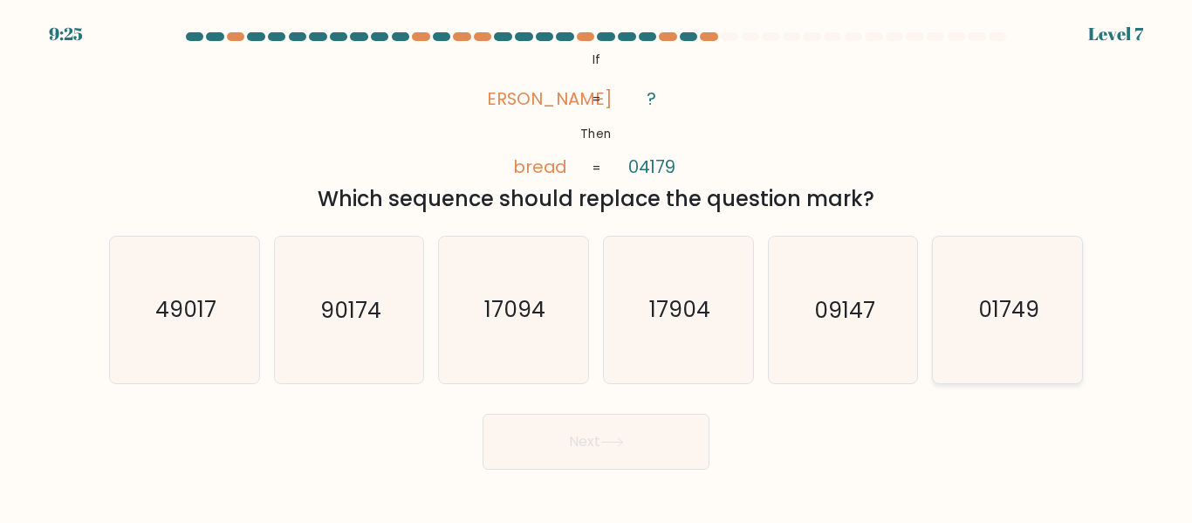
click at [1055, 333] on icon "01749" at bounding box center [1007, 309] width 146 height 146
click at [597, 266] on input "f. 01749" at bounding box center [596, 264] width 1 height 4
radio input "true"
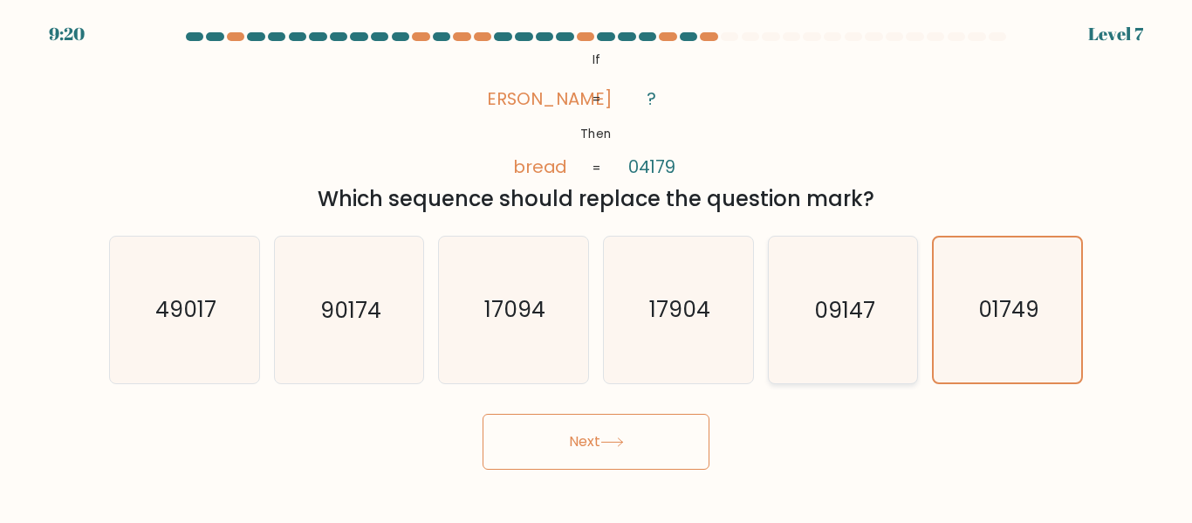
click at [844, 374] on icon "09147" at bounding box center [842, 309] width 146 height 146
click at [597, 266] on input "e. 09147" at bounding box center [596, 264] width 1 height 4
radio input "true"
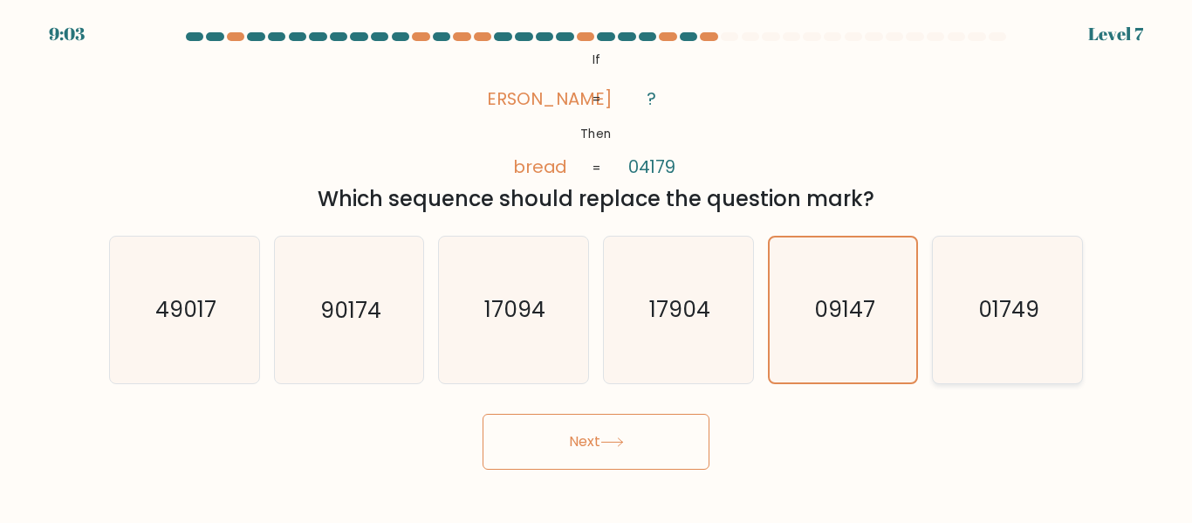
click at [1036, 305] on text "01749" at bounding box center [1008, 310] width 61 height 31
click at [597, 266] on input "f. 01749" at bounding box center [596, 264] width 1 height 4
radio input "true"
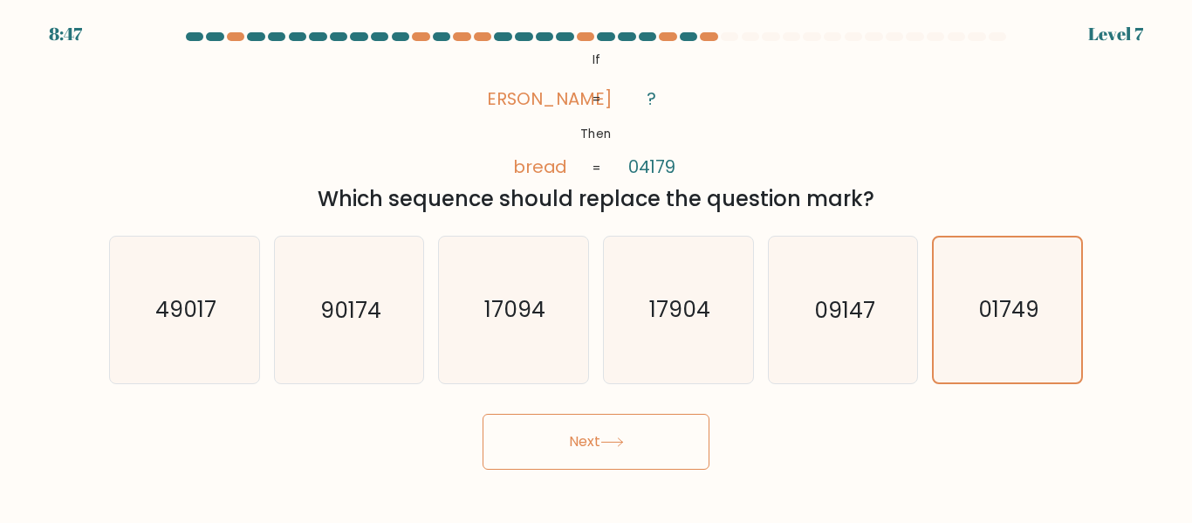
click at [645, 496] on body "8:47 Level 7 If" at bounding box center [596, 261] width 1192 height 523
click at [647, 465] on button "Next" at bounding box center [595, 441] width 227 height 56
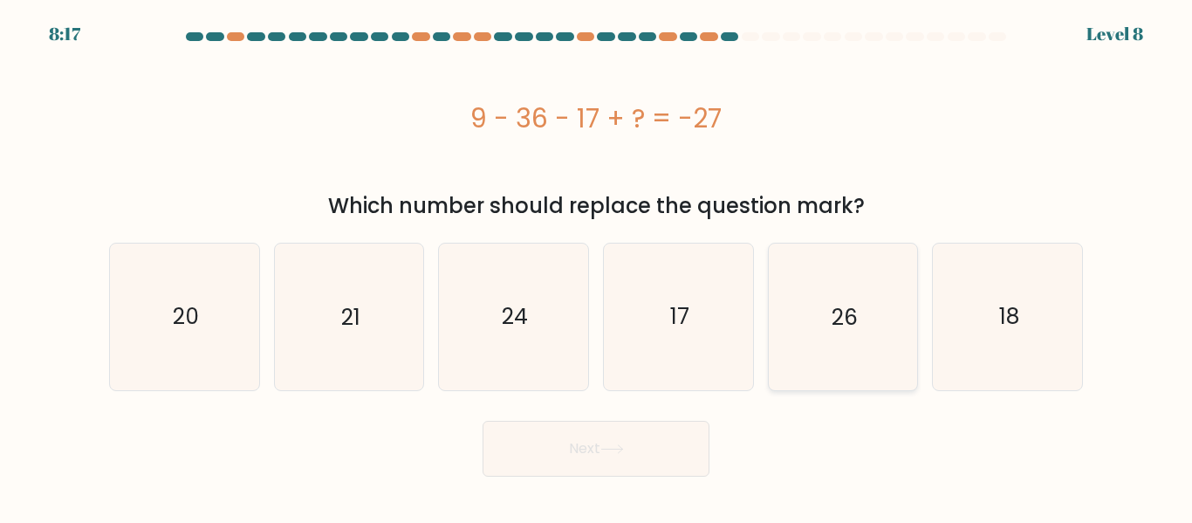
click at [789, 347] on icon "26" at bounding box center [842, 316] width 146 height 146
click at [597, 266] on input "e. 26" at bounding box center [596, 264] width 1 height 4
radio input "true"
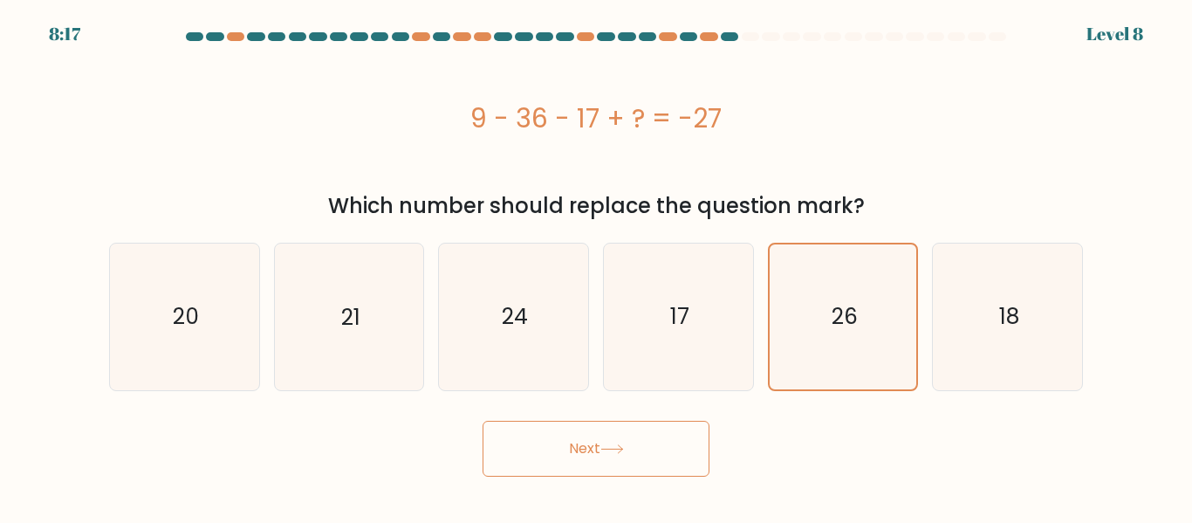
click at [646, 441] on button "Next" at bounding box center [595, 448] width 227 height 56
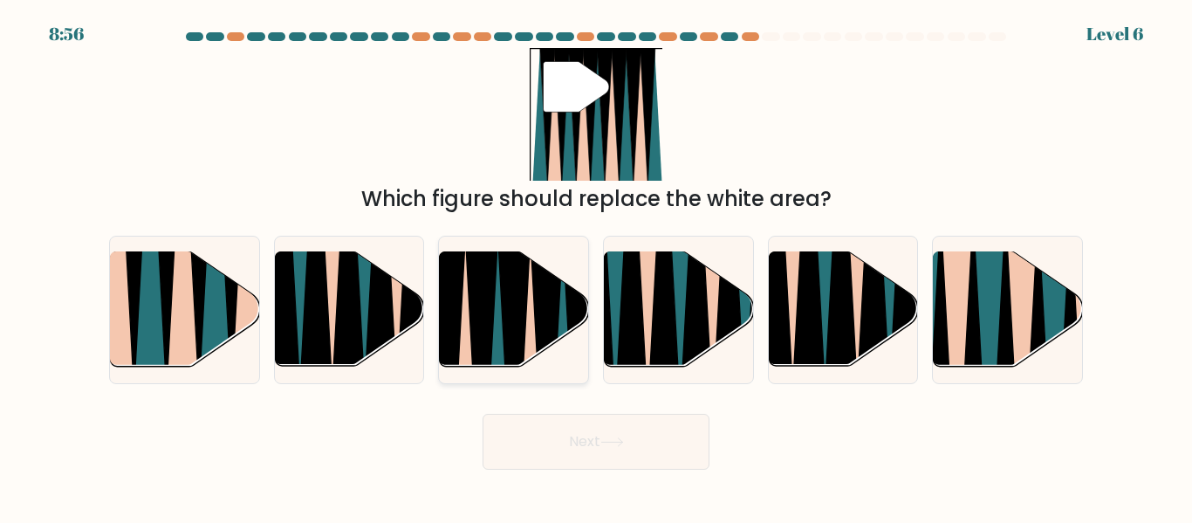
click at [496, 291] on icon at bounding box center [497, 372] width 32 height 297
click at [596, 266] on input "c." at bounding box center [596, 264] width 1 height 4
radio input "true"
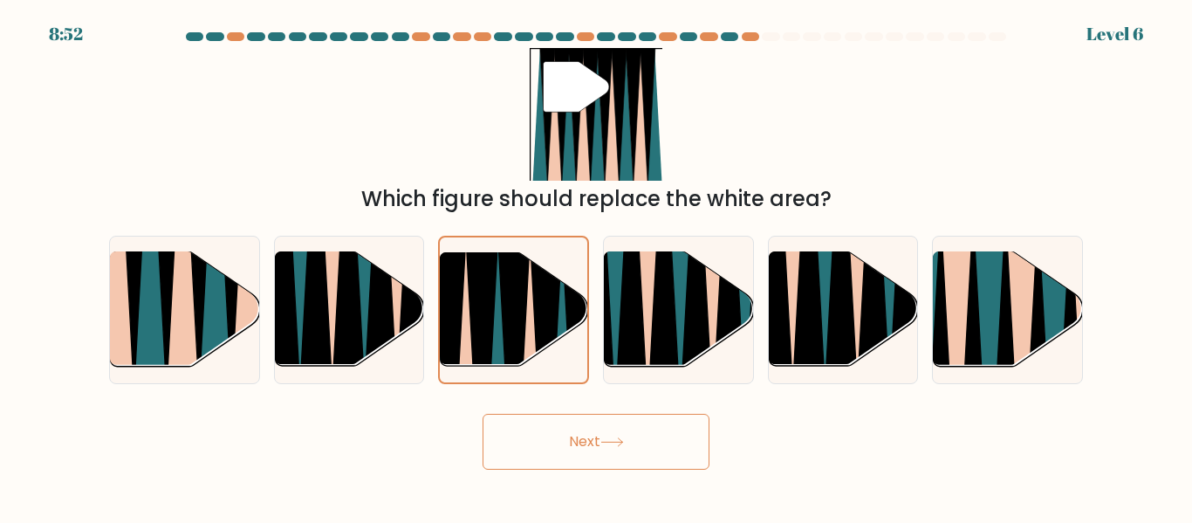
click at [587, 453] on button "Next" at bounding box center [595, 441] width 227 height 56
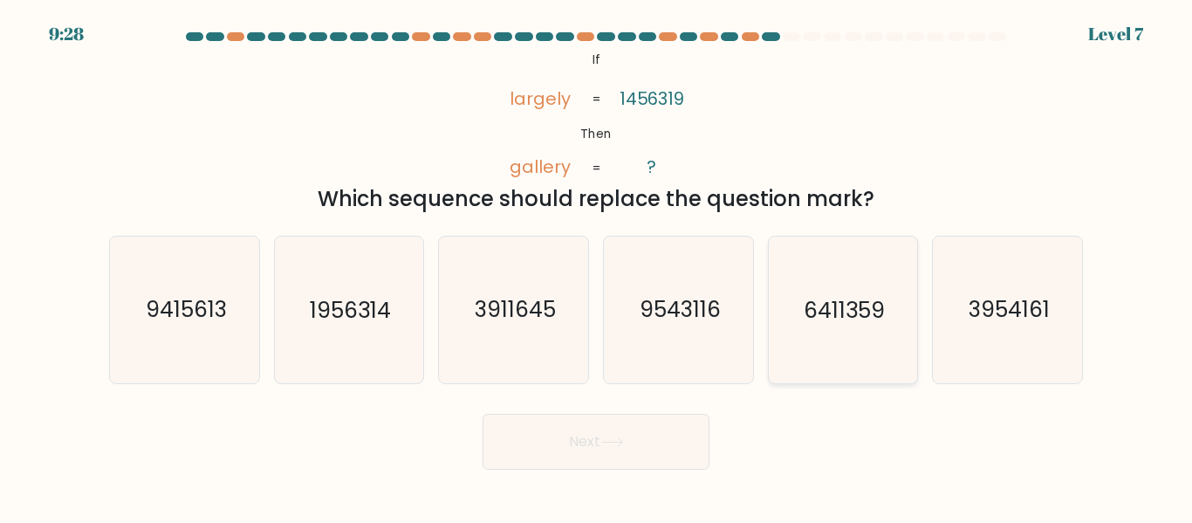
click at [825, 320] on text "6411359" at bounding box center [843, 310] width 81 height 31
click at [597, 266] on input "e. 6411359" at bounding box center [596, 264] width 1 height 4
radio input "true"
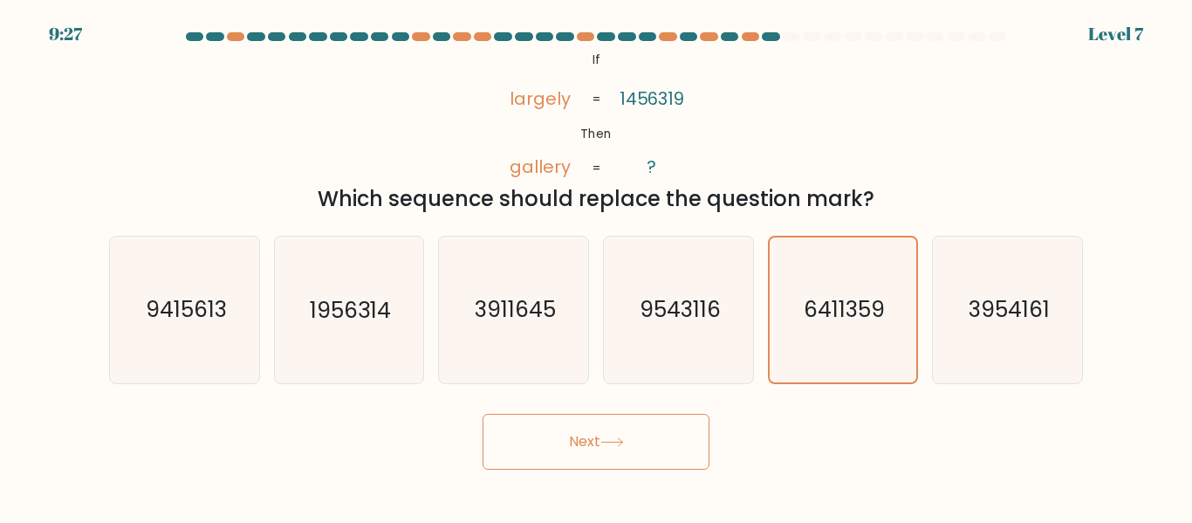
click at [674, 418] on button "Next" at bounding box center [595, 441] width 227 height 56
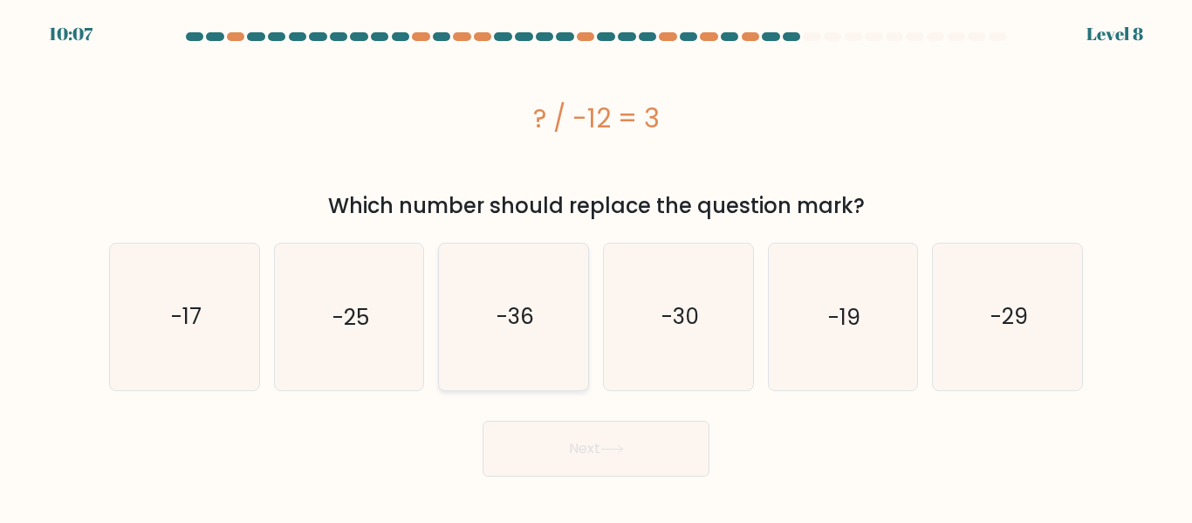
click at [464, 345] on icon "-36" at bounding box center [514, 316] width 146 height 146
click at [596, 266] on input "c. -36" at bounding box center [596, 264] width 1 height 4
radio input "true"
click at [517, 431] on button "Next" at bounding box center [595, 448] width 227 height 56
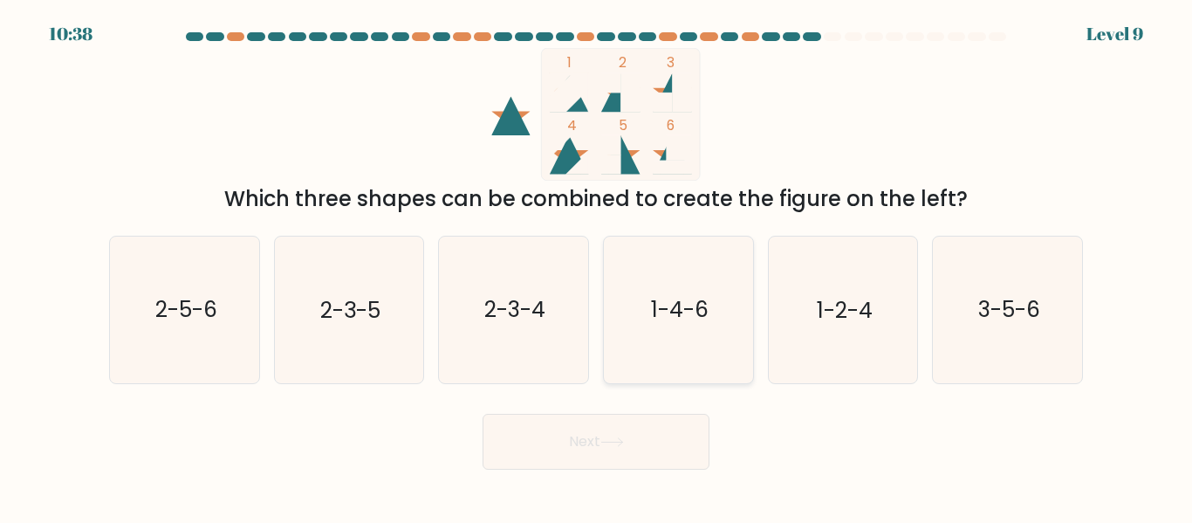
click at [687, 326] on icon "1-4-6" at bounding box center [678, 309] width 146 height 146
click at [597, 266] on input "d. 1-4-6" at bounding box center [596, 264] width 1 height 4
radio input "true"
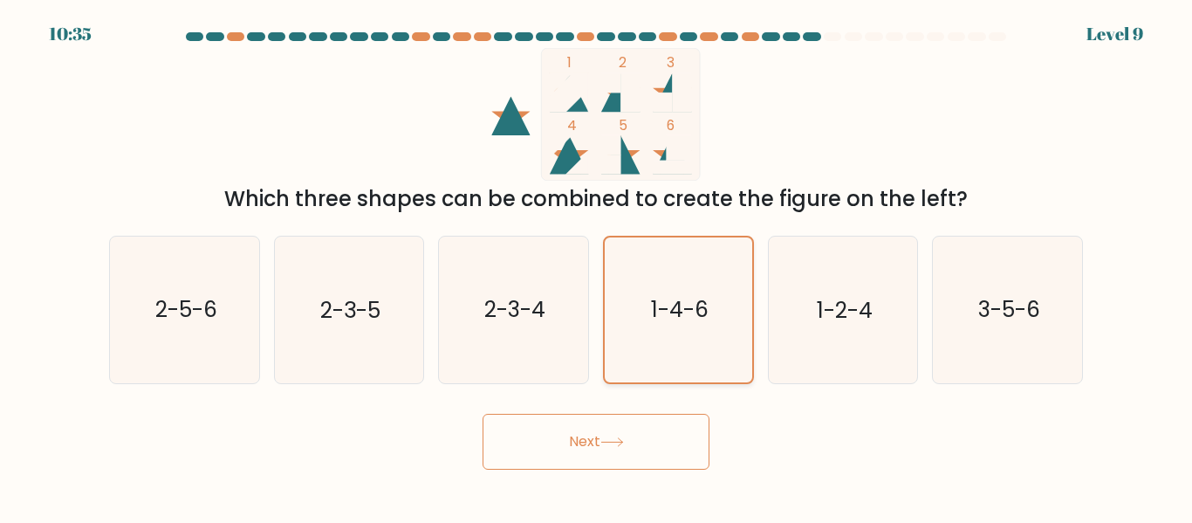
click at [713, 332] on icon "1-4-6" at bounding box center [678, 309] width 144 height 144
click at [597, 266] on input "d. 1-4-6" at bounding box center [596, 264] width 1 height 4
click at [971, 324] on icon "3-5-6" at bounding box center [1007, 309] width 146 height 146
click at [597, 266] on input "f. 3-5-6" at bounding box center [596, 264] width 1 height 4
radio input "true"
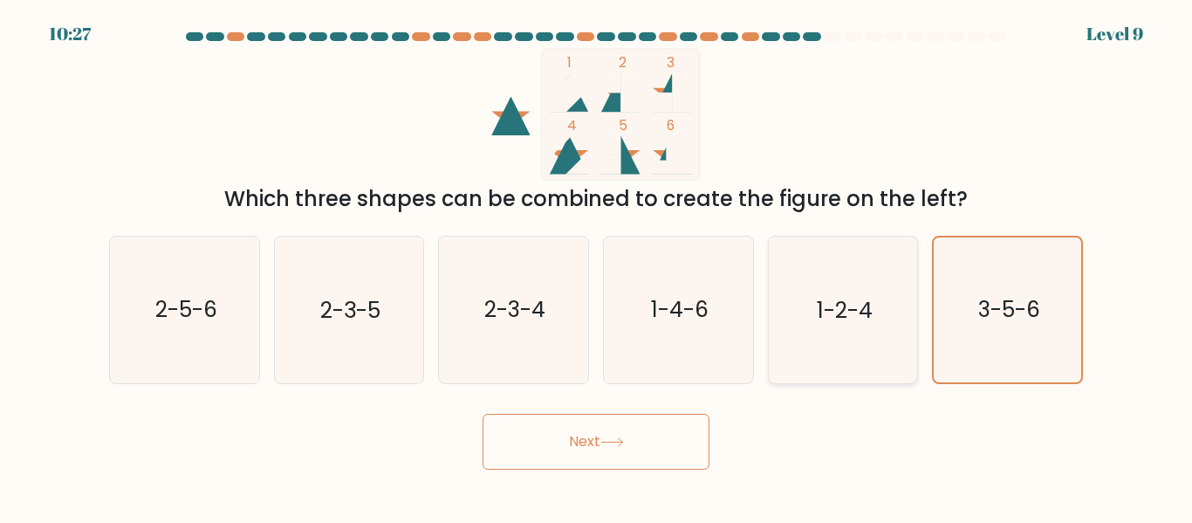
click at [859, 343] on icon "1-2-4" at bounding box center [842, 309] width 146 height 146
click at [597, 266] on input "e. 1-2-4" at bounding box center [596, 264] width 1 height 4
radio input "true"
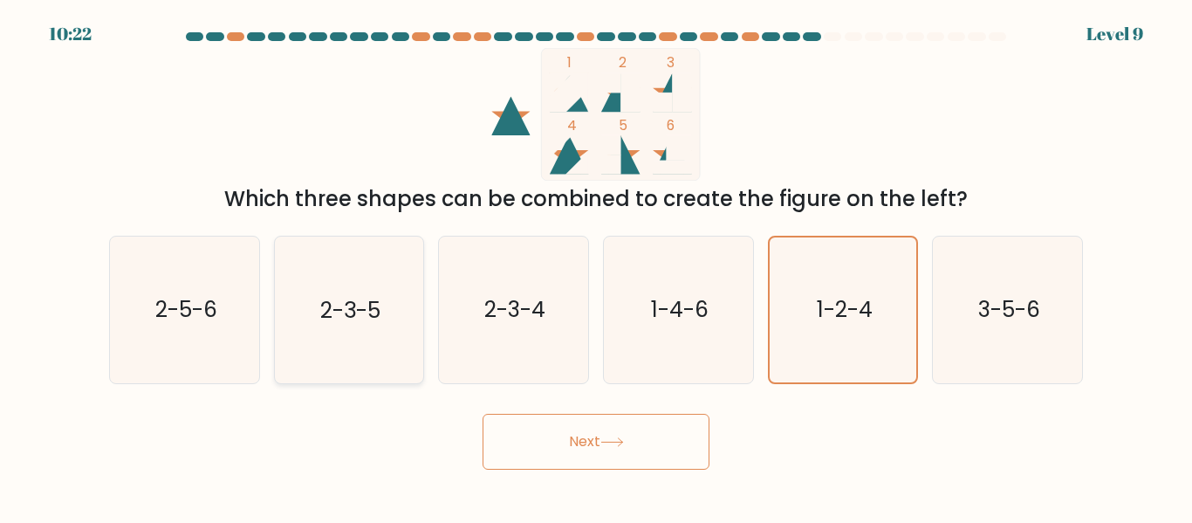
click at [328, 339] on icon "2-3-5" at bounding box center [349, 309] width 146 height 146
click at [596, 266] on input "b. 2-3-5" at bounding box center [596, 264] width 1 height 4
radio input "true"
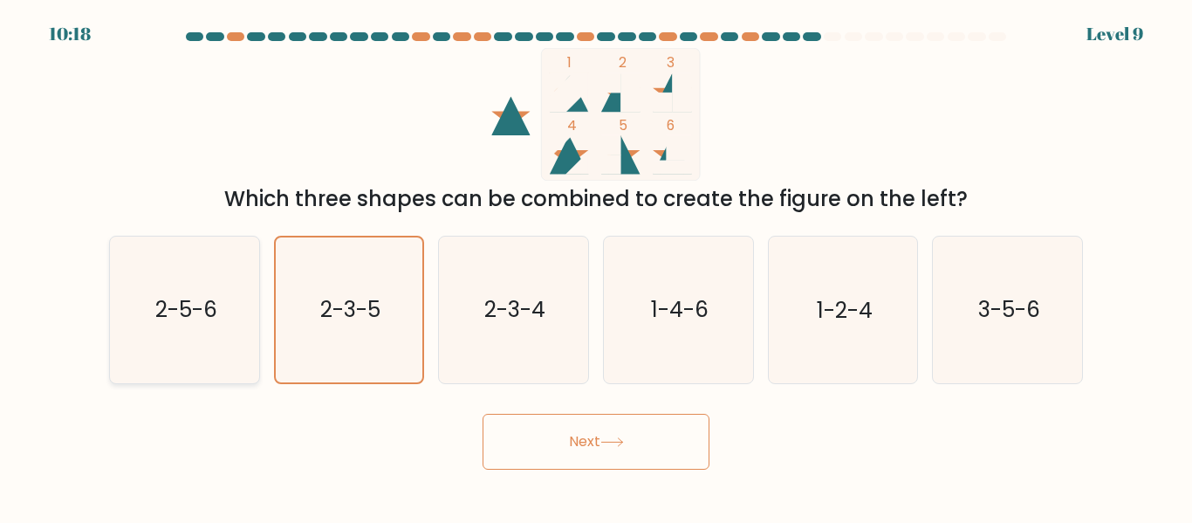
click at [239, 303] on icon "2-5-6" at bounding box center [185, 309] width 146 height 146
click at [596, 266] on input "a. 2-5-6" at bounding box center [596, 264] width 1 height 4
radio input "true"
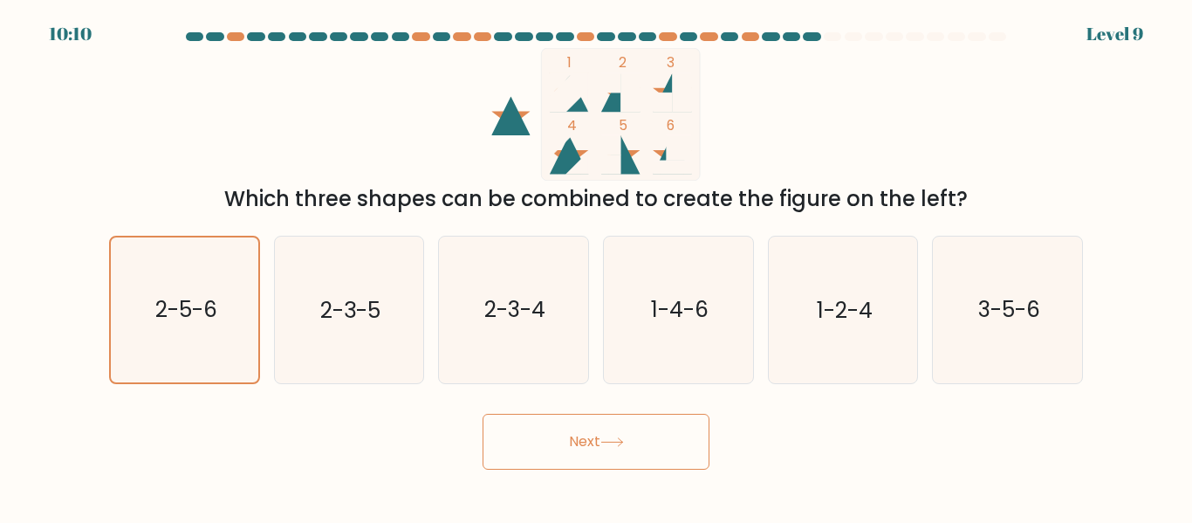
click at [561, 441] on button "Next" at bounding box center [595, 441] width 227 height 56
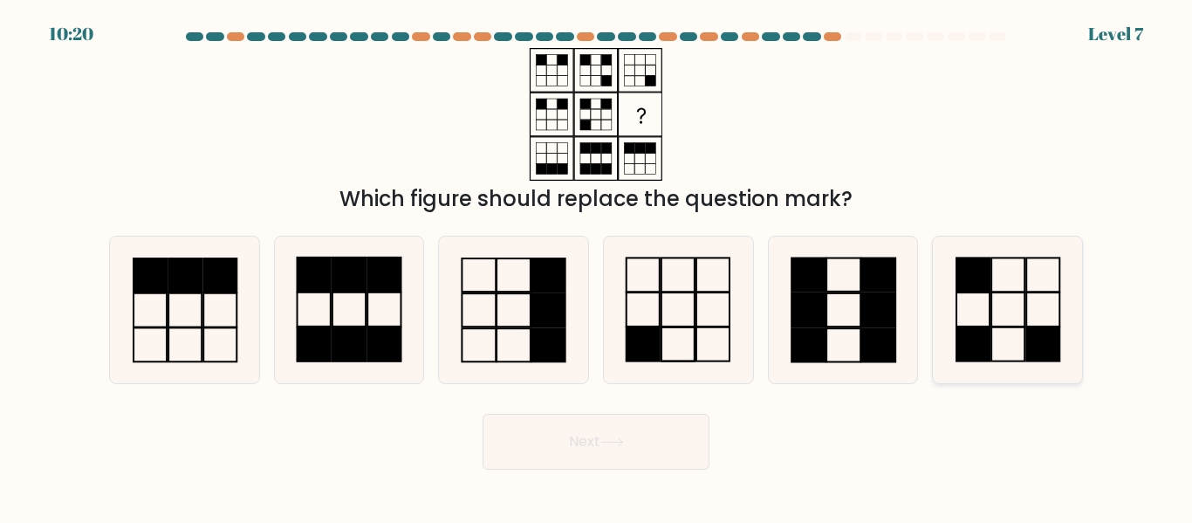
click at [997, 293] on rect at bounding box center [1007, 310] width 33 height 34
click at [597, 266] on input "f." at bounding box center [596, 264] width 1 height 4
radio input "true"
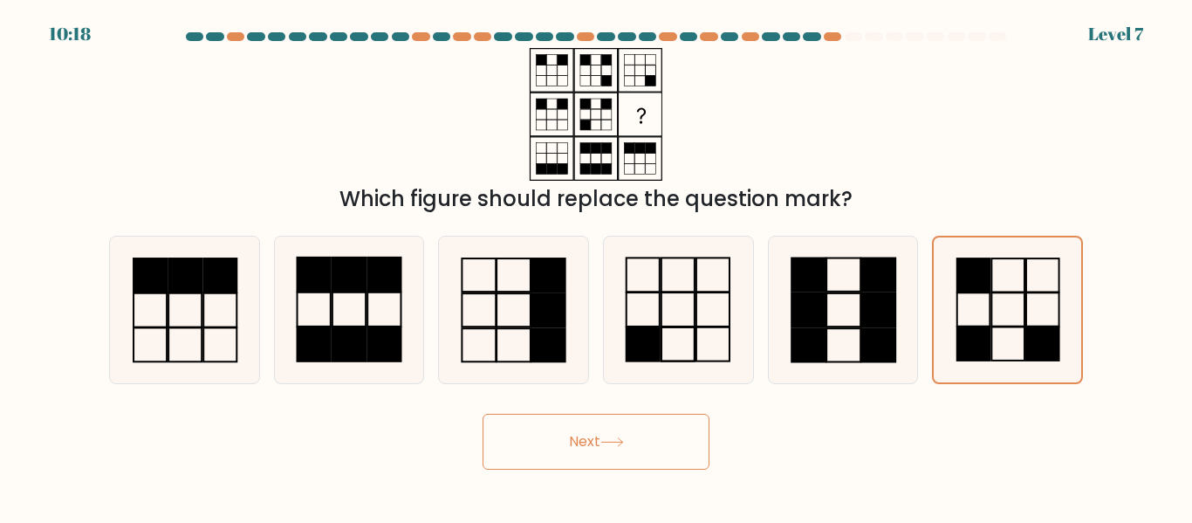
click at [634, 449] on button "Next" at bounding box center [595, 441] width 227 height 56
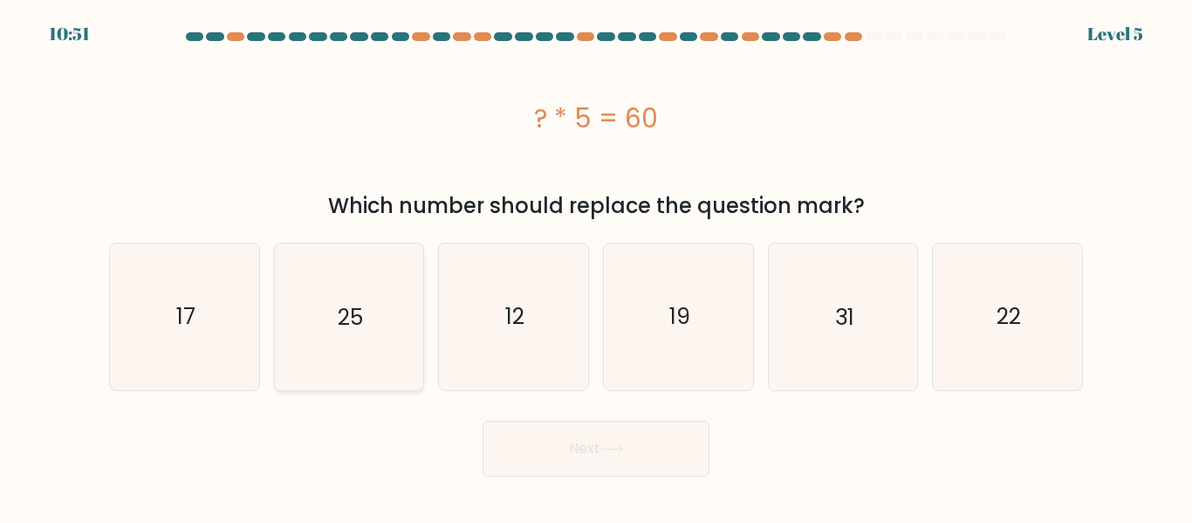
click at [370, 360] on icon "25" at bounding box center [349, 316] width 146 height 146
click at [596, 266] on input "b. 25" at bounding box center [596, 264] width 1 height 4
radio input "true"
click at [370, 360] on icon "25" at bounding box center [349, 316] width 144 height 144
click at [596, 266] on input "b. 25" at bounding box center [596, 264] width 1 height 4
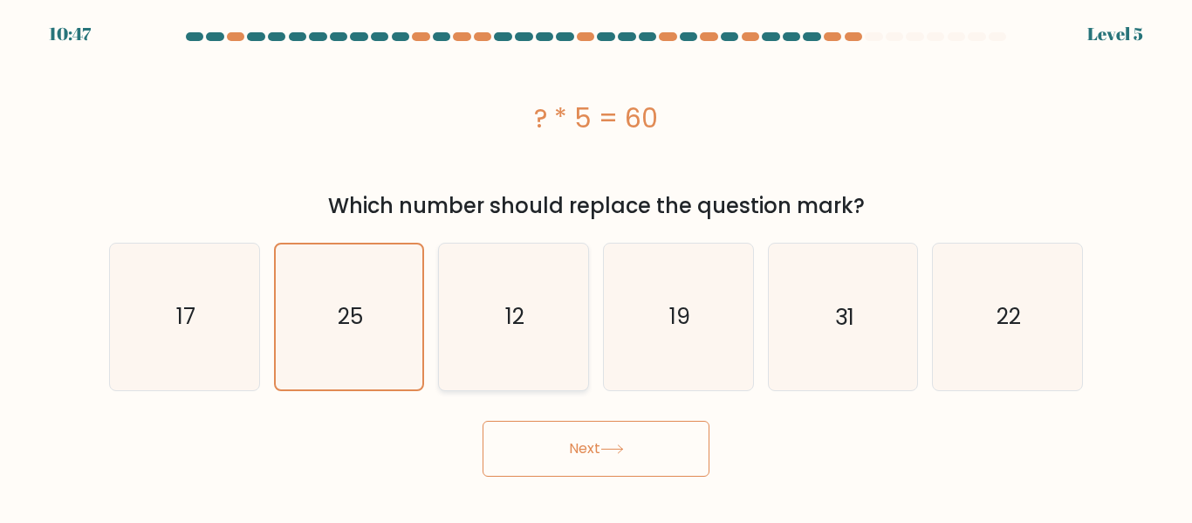
click at [457, 336] on icon "12" at bounding box center [514, 316] width 146 height 146
click at [596, 266] on input "c. 12" at bounding box center [596, 264] width 1 height 4
radio input "true"
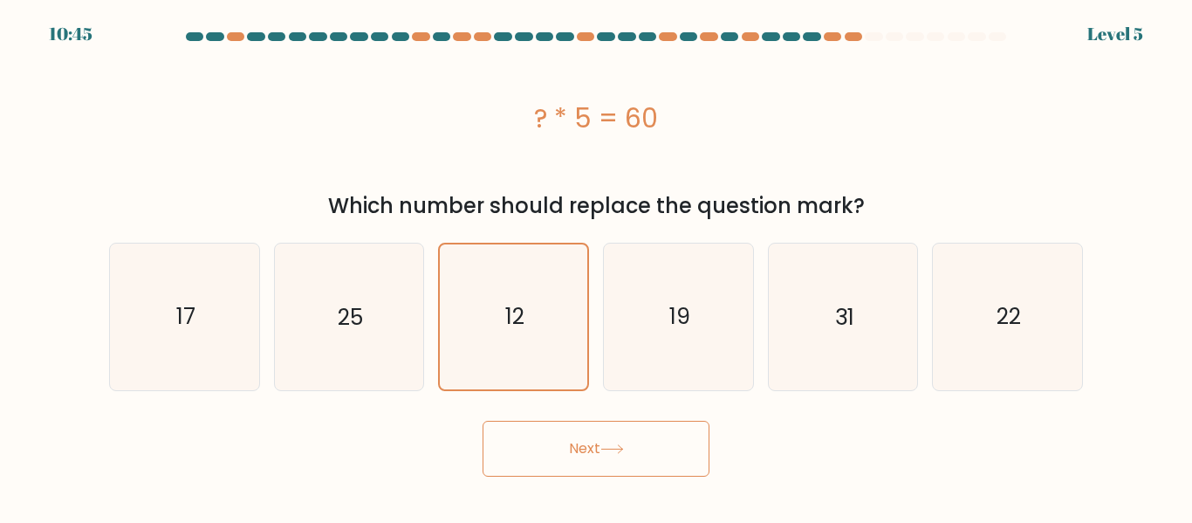
click at [591, 470] on button "Next" at bounding box center [595, 448] width 227 height 56
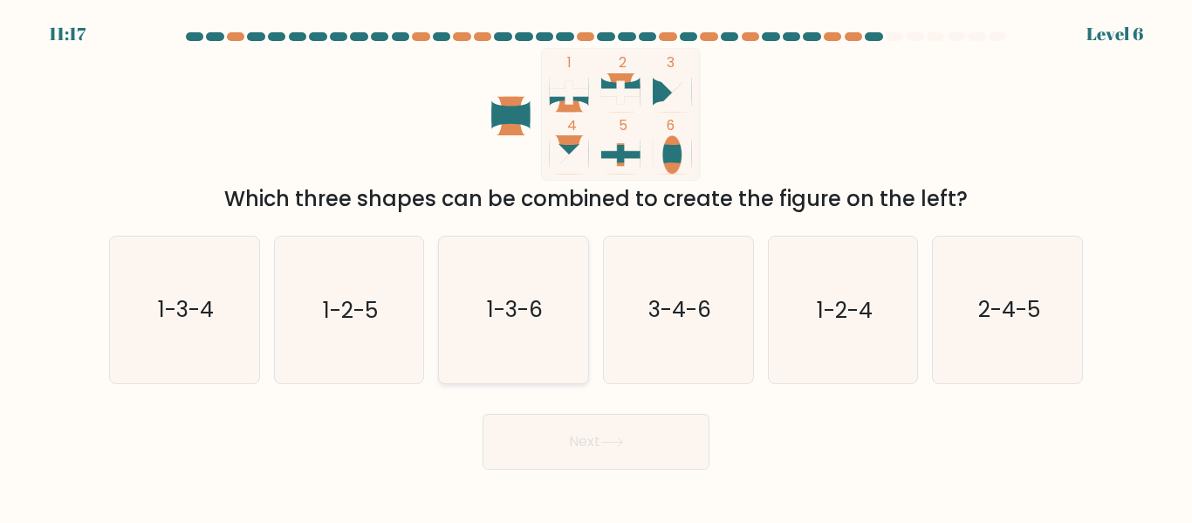
click at [492, 335] on icon "1-3-6" at bounding box center [514, 309] width 146 height 146
click at [596, 266] on input "c. 1-3-6" at bounding box center [596, 264] width 1 height 4
radio input "true"
click at [550, 312] on icon "1-3-6" at bounding box center [513, 309] width 144 height 144
click at [596, 266] on input "c. 1-3-6" at bounding box center [596, 264] width 1 height 4
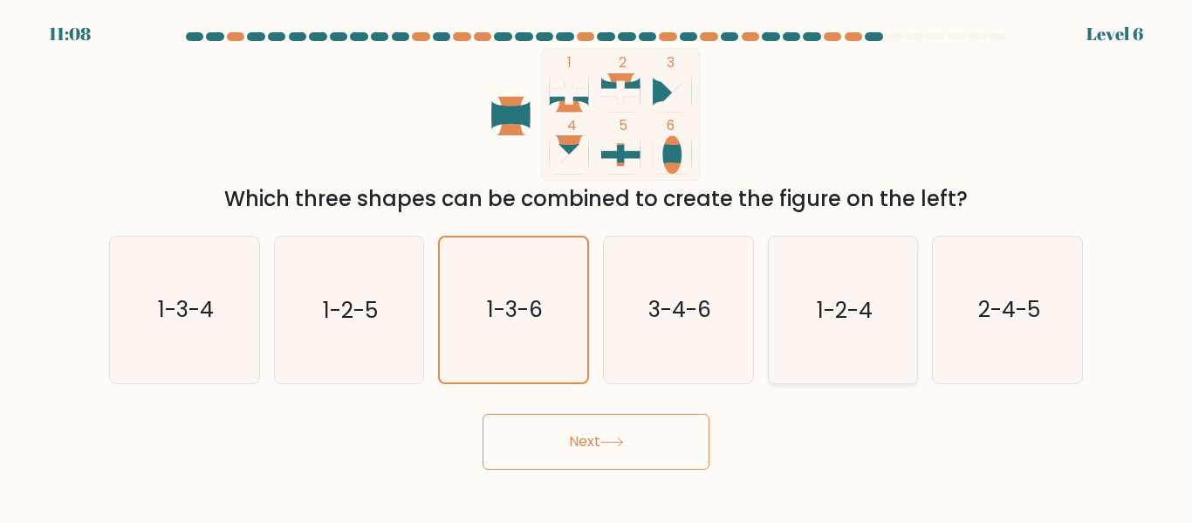
click at [878, 345] on icon "1-2-4" at bounding box center [842, 309] width 146 height 146
click at [597, 266] on input "e. 1-2-4" at bounding box center [596, 264] width 1 height 4
radio input "true"
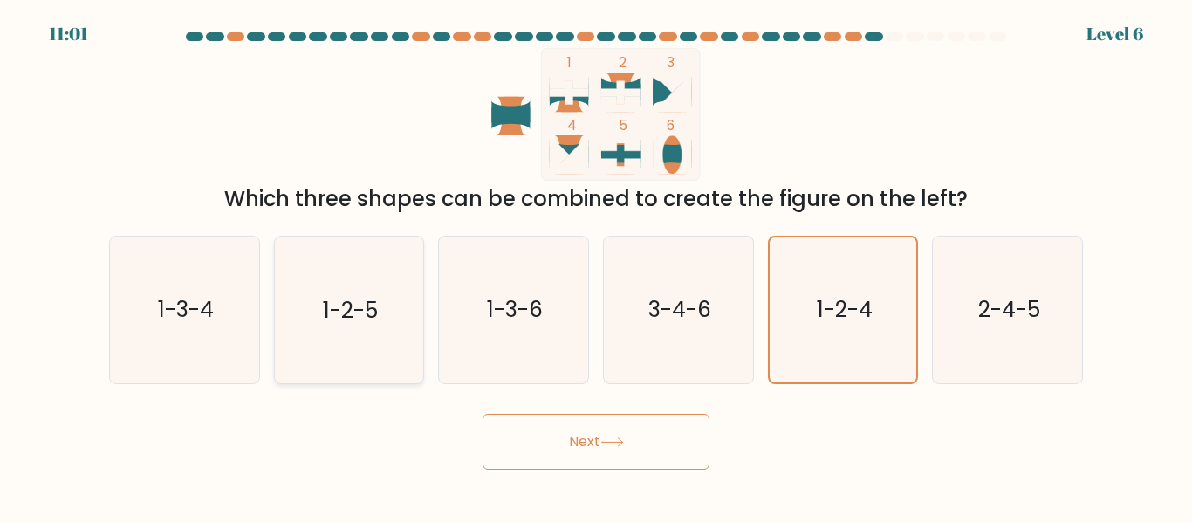
click at [365, 331] on icon "1-2-5" at bounding box center [349, 309] width 146 height 146
click at [596, 266] on input "b. 1-2-5" at bounding box center [596, 264] width 1 height 4
radio input "true"
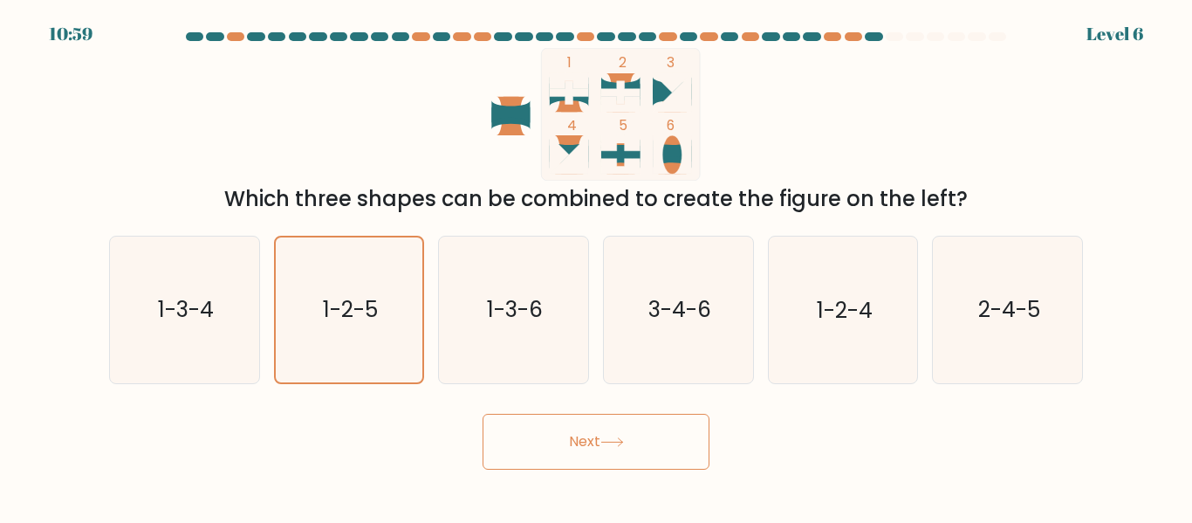
click at [629, 462] on button "Next" at bounding box center [595, 441] width 227 height 56
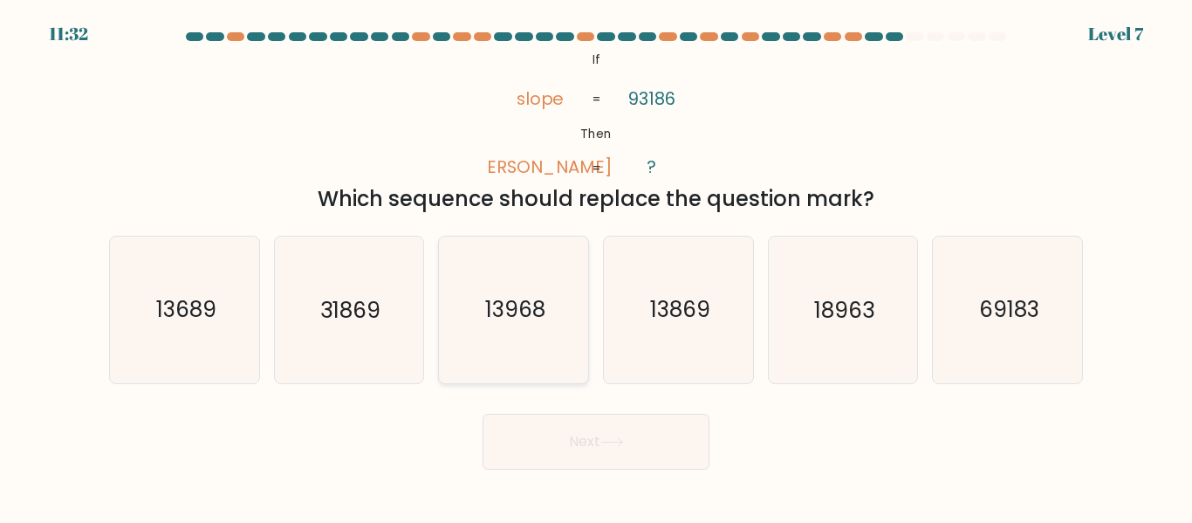
click at [454, 359] on icon "13968" at bounding box center [514, 309] width 146 height 146
click at [596, 266] on input "c. 13968" at bounding box center [596, 264] width 1 height 4
radio input "true"
click at [452, 359] on icon "13968" at bounding box center [513, 309] width 144 height 144
click at [596, 266] on input "c. 13968" at bounding box center [596, 264] width 1 height 4
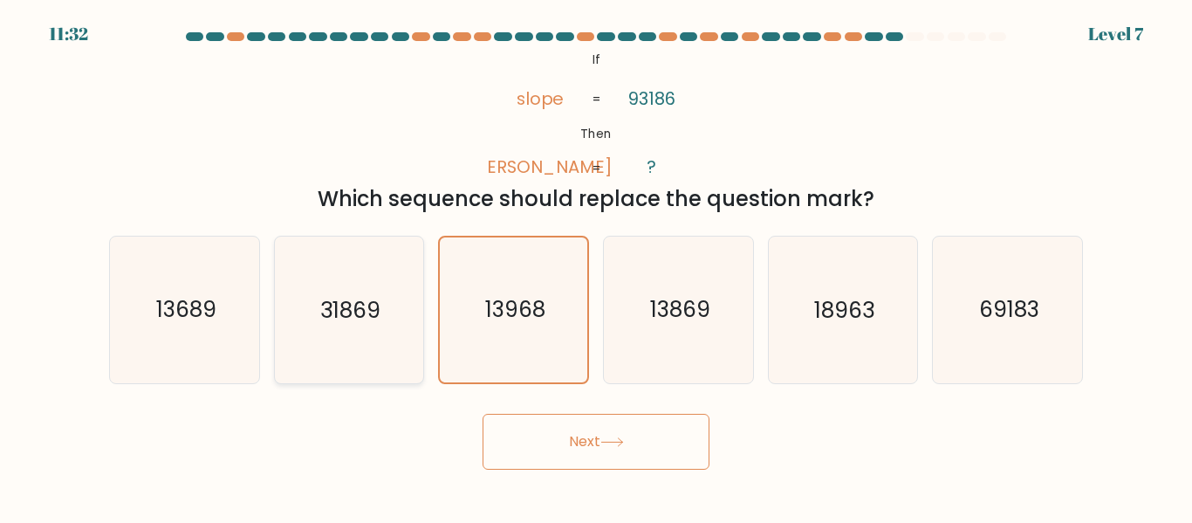
click at [406, 346] on icon "31869" at bounding box center [349, 309] width 146 height 146
click at [596, 266] on input "b. 31869" at bounding box center [596, 264] width 1 height 4
radio input "true"
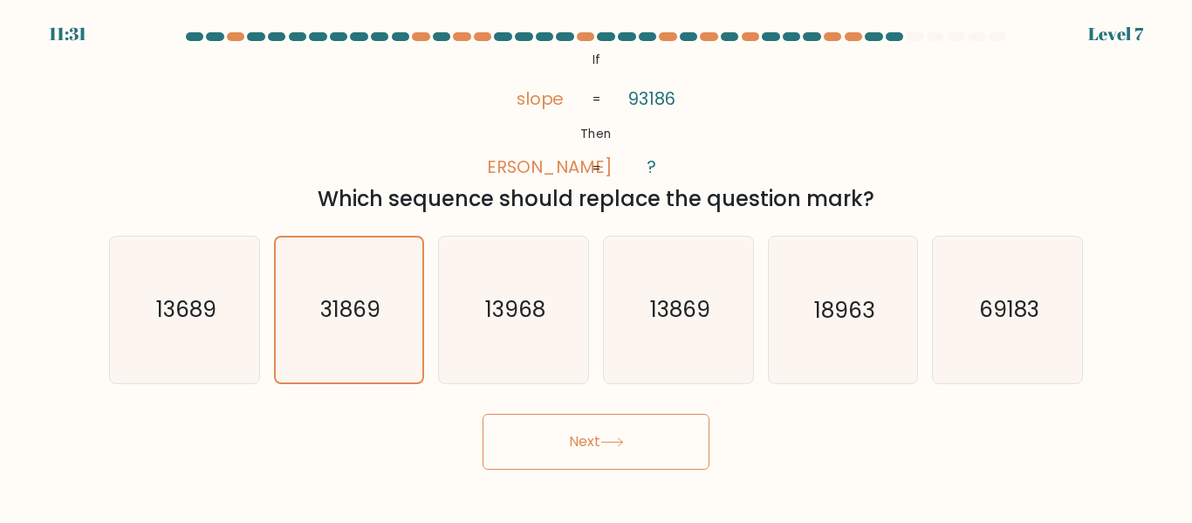
click at [590, 460] on button "Next" at bounding box center [595, 441] width 227 height 56
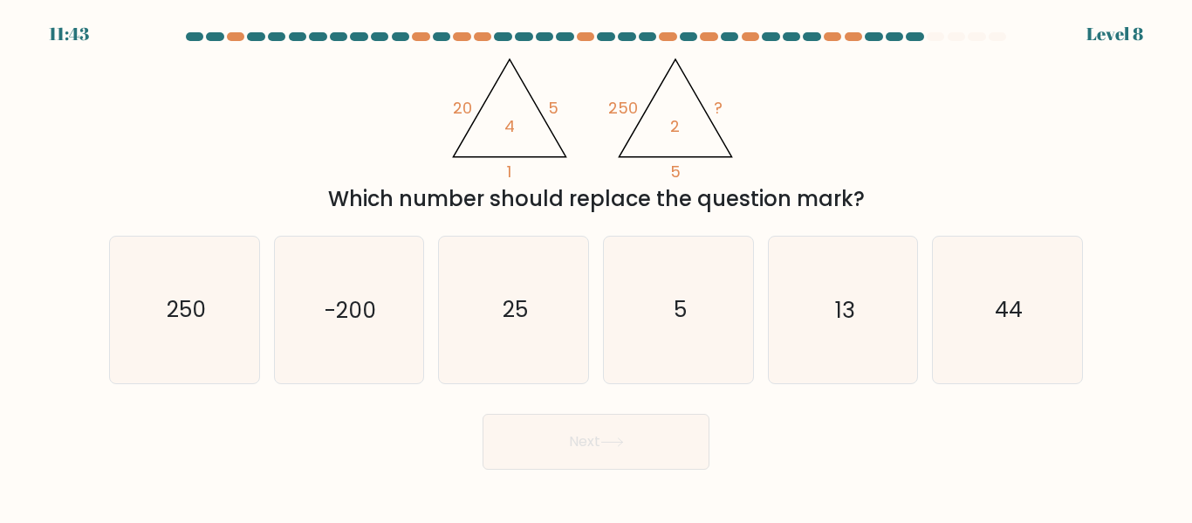
click at [591, 300] on div "c. 25" at bounding box center [513, 309] width 165 height 147
click at [571, 306] on icon "25" at bounding box center [514, 309] width 146 height 146
click at [596, 266] on input "c. 25" at bounding box center [596, 264] width 1 height 4
radio input "true"
click at [591, 444] on button "Next" at bounding box center [595, 441] width 227 height 56
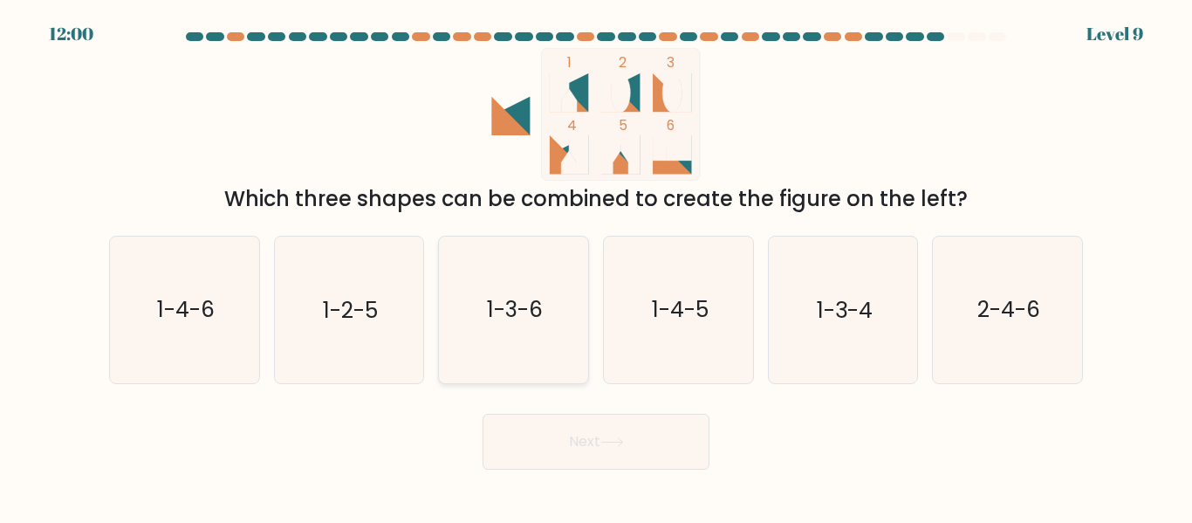
click at [511, 313] on text "1-3-6" at bounding box center [515, 310] width 56 height 31
click at [596, 266] on input "c. 1-3-6" at bounding box center [596, 264] width 1 height 4
radio input "true"
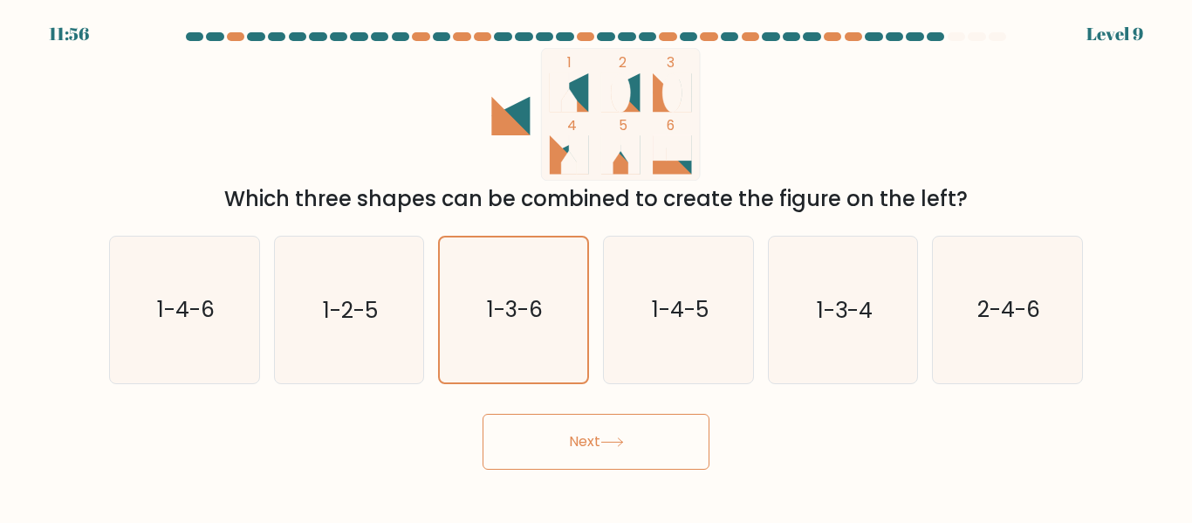
click at [603, 444] on button "Next" at bounding box center [595, 441] width 227 height 56
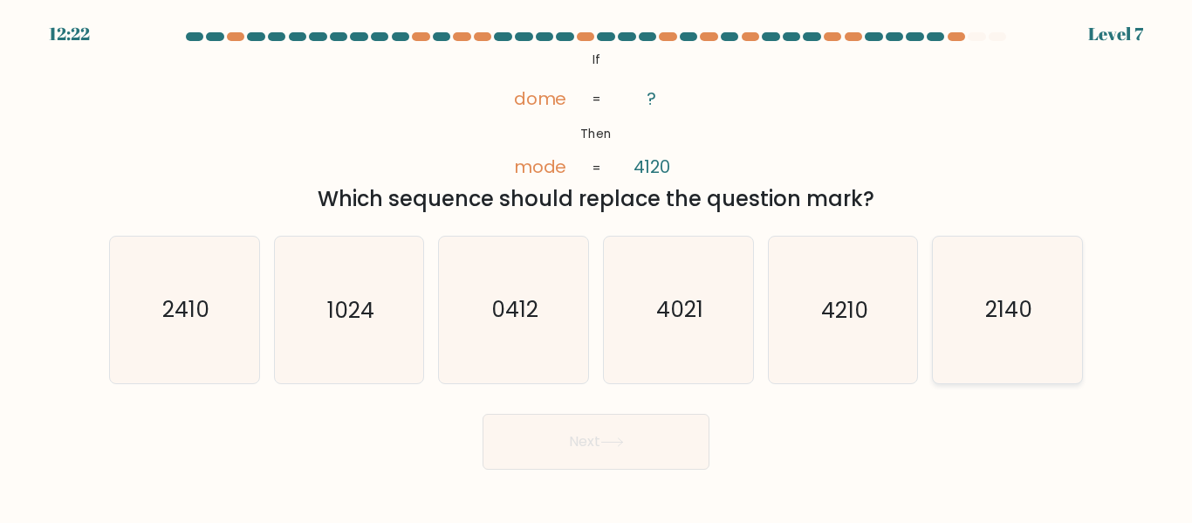
click at [1008, 331] on icon "2140" at bounding box center [1007, 309] width 146 height 146
click at [597, 266] on input "f. 2140" at bounding box center [596, 264] width 1 height 4
radio input "true"
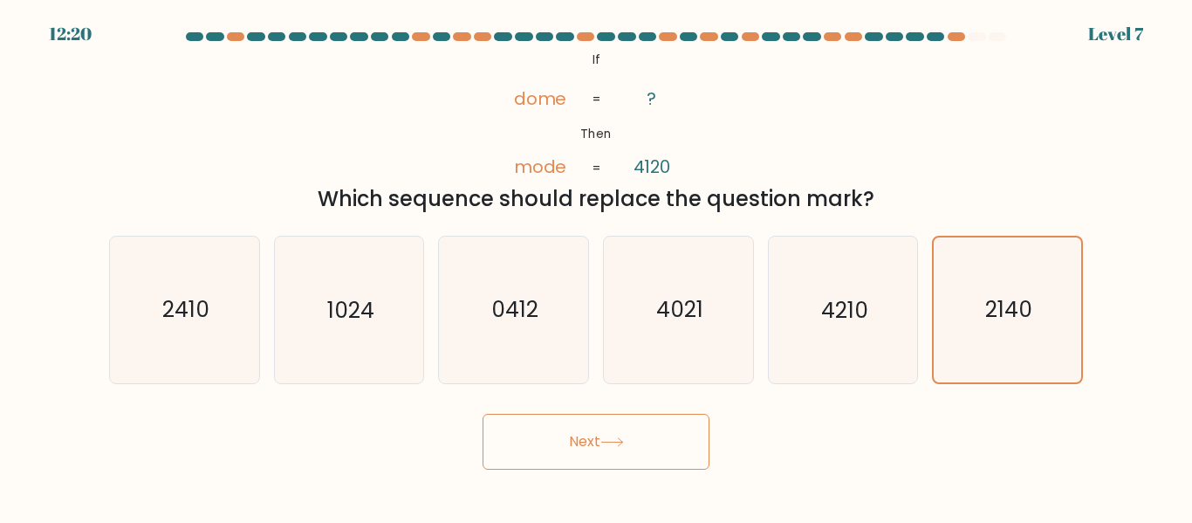
click at [617, 439] on icon at bounding box center [612, 442] width 24 height 10
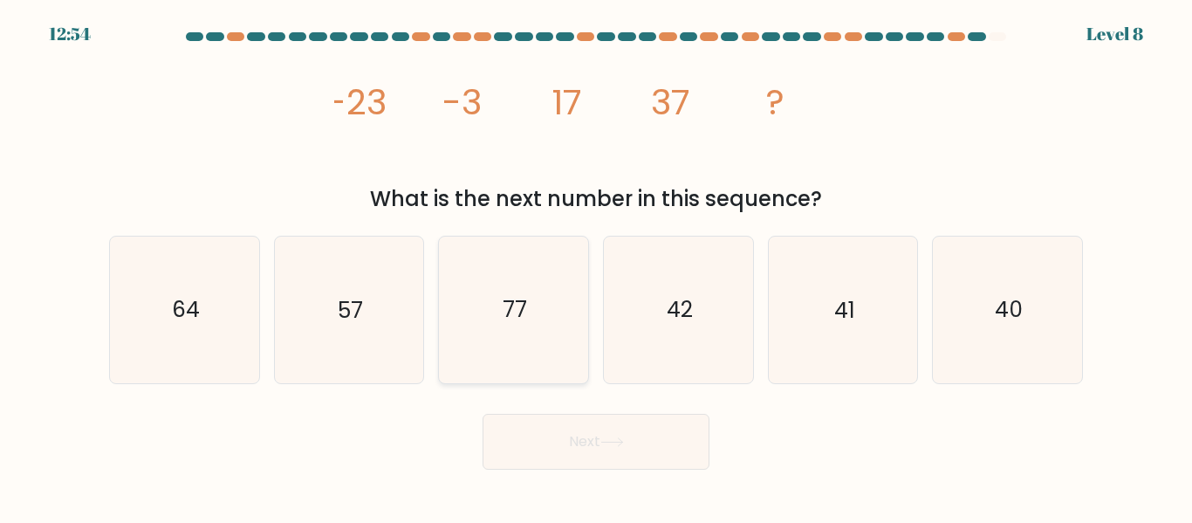
click at [567, 345] on icon "77" at bounding box center [514, 309] width 146 height 146
click at [596, 266] on input "c. 77" at bounding box center [596, 264] width 1 height 4
radio input "true"
click at [613, 454] on button "Next" at bounding box center [595, 441] width 227 height 56
